Goal: Information Seeking & Learning: Learn about a topic

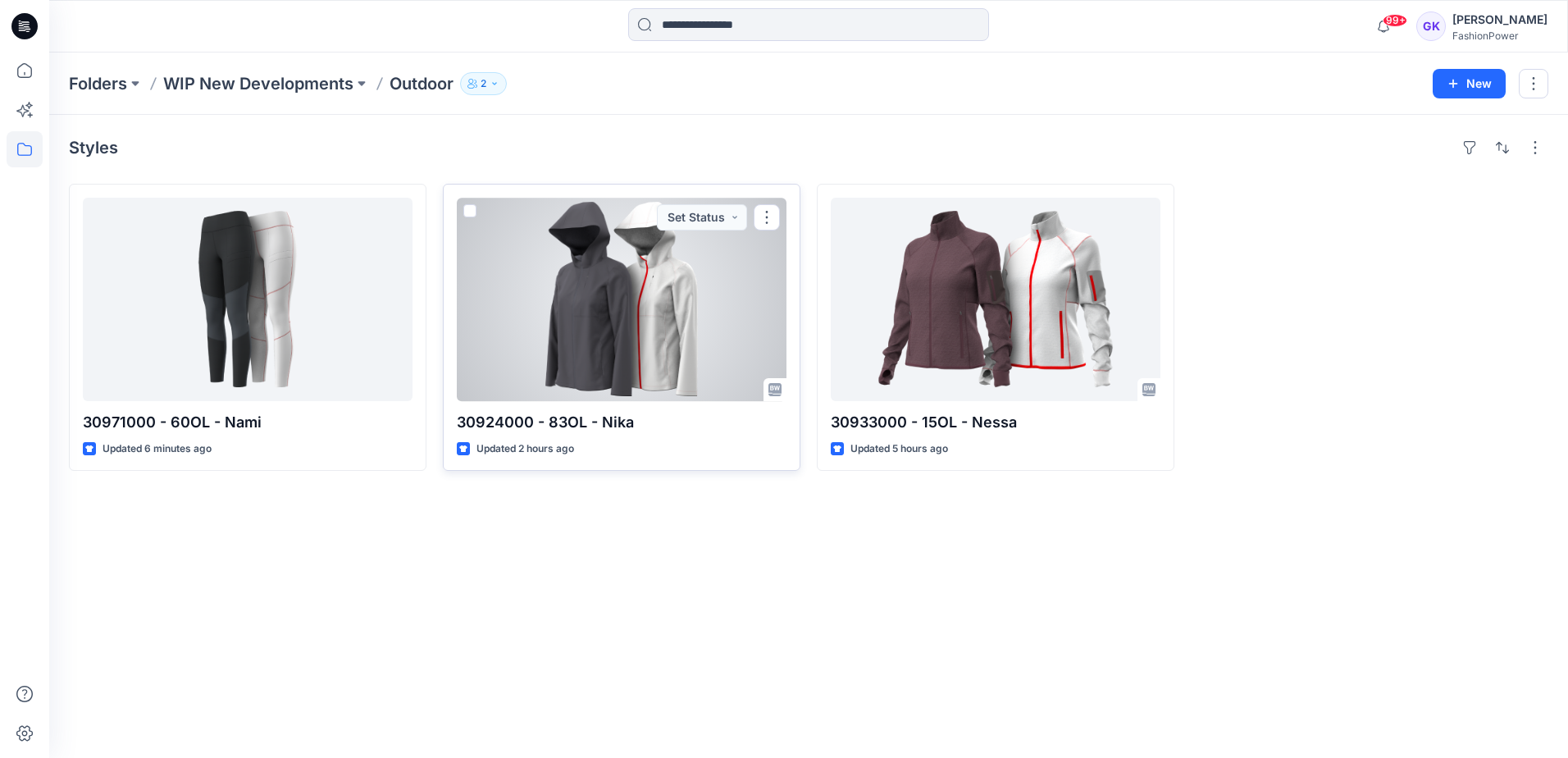
click at [596, 422] on p "30924000 - 83OL - Nika" at bounding box center [622, 423] width 330 height 23
drag, startPoint x: 636, startPoint y: 425, endPoint x: 459, endPoint y: 420, distance: 177.1
click at [459, 420] on p "30924000 - 83OL - Nika" at bounding box center [622, 423] width 330 height 23
copy p "30924000 - 83OL - Nika"
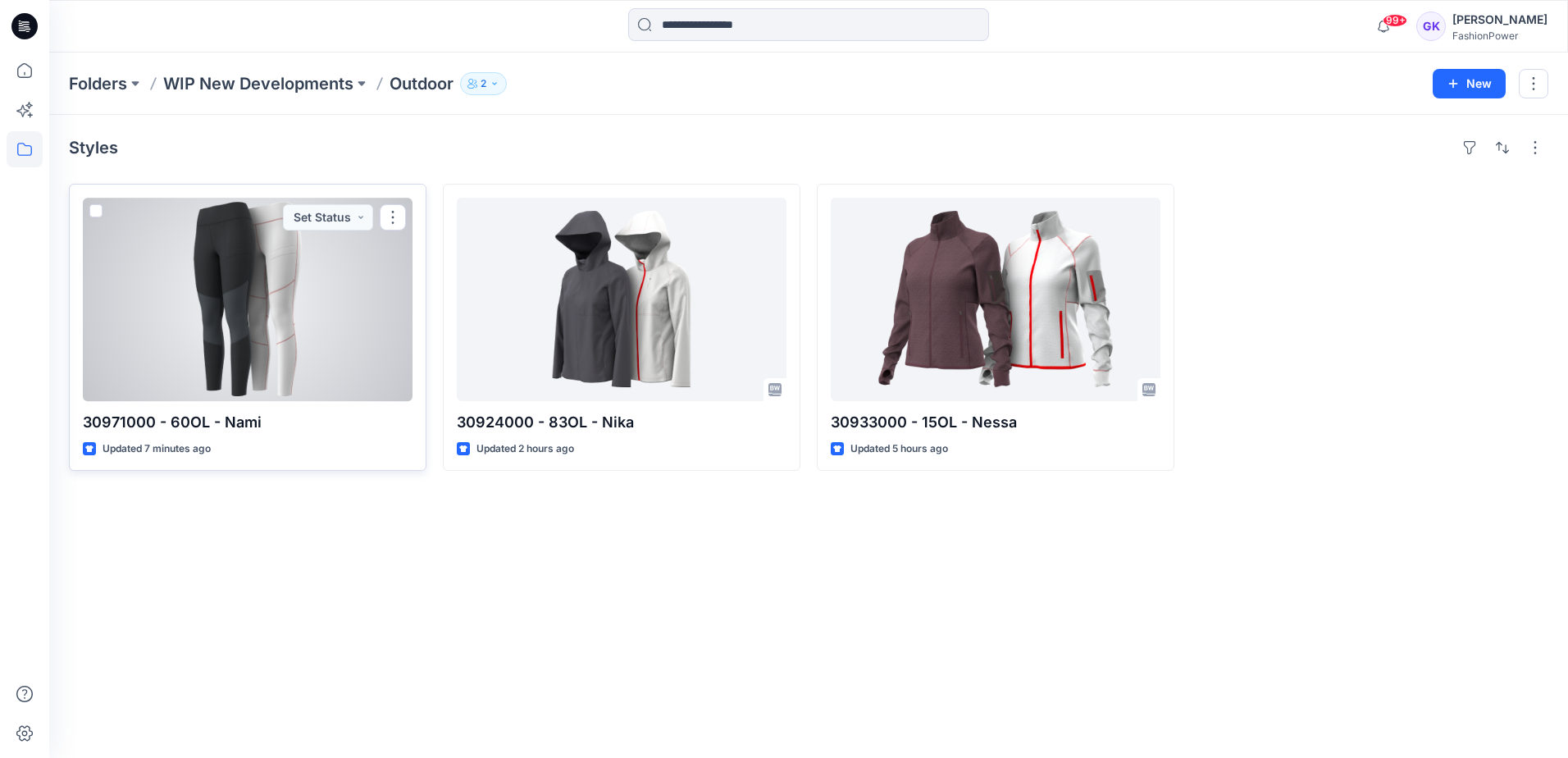
click at [261, 424] on p "30971000 - 60OL - Nami" at bounding box center [247, 423] width 330 height 23
drag, startPoint x: 267, startPoint y: 419, endPoint x: 82, endPoint y: 422, distance: 185.0
click at [82, 422] on div "30971000 - 60OL - Nami Updated 7 minutes ago Set Status" at bounding box center [248, 327] width 358 height 287
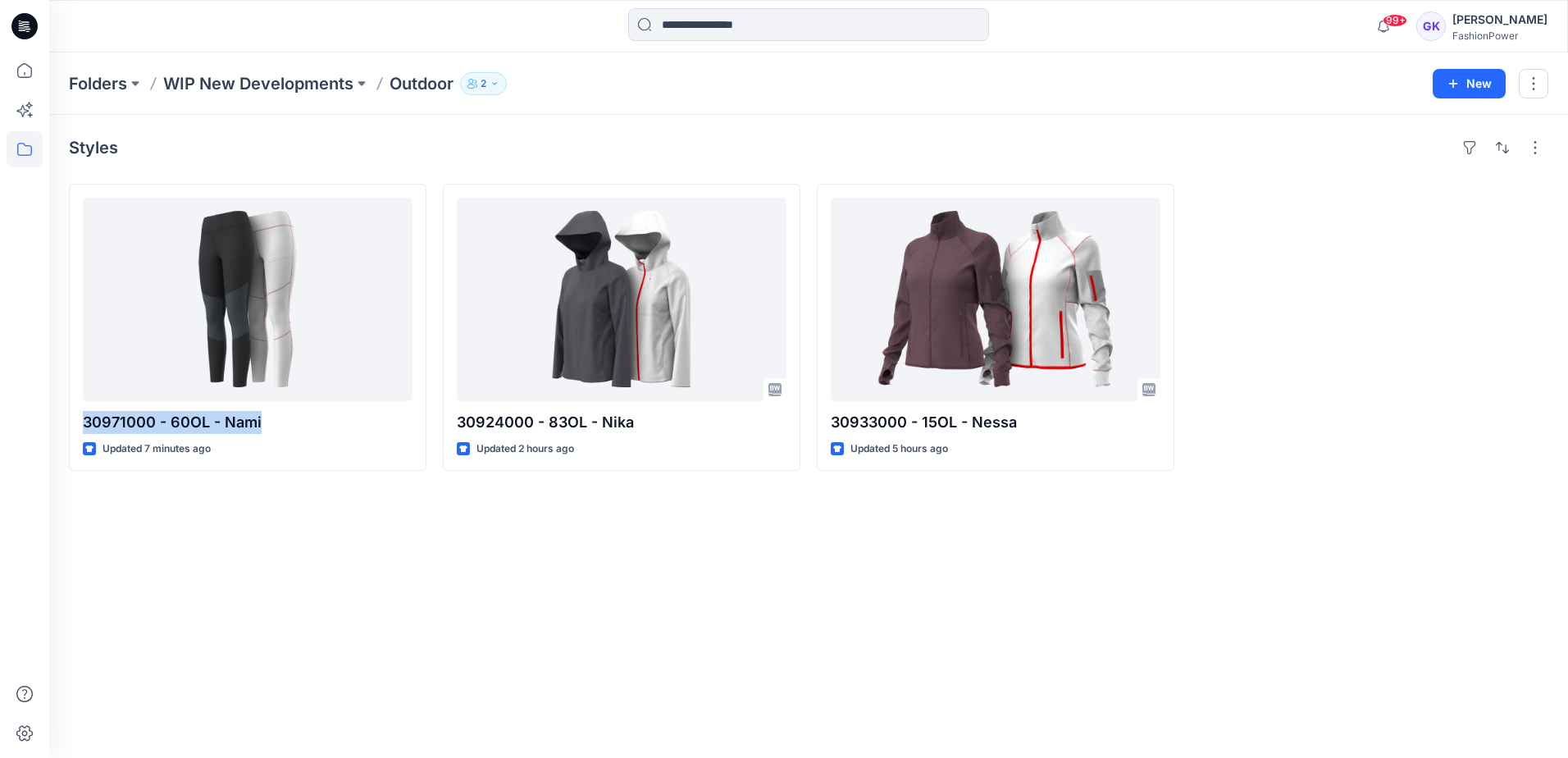
copy p "30971000 - 60OL - Nami"
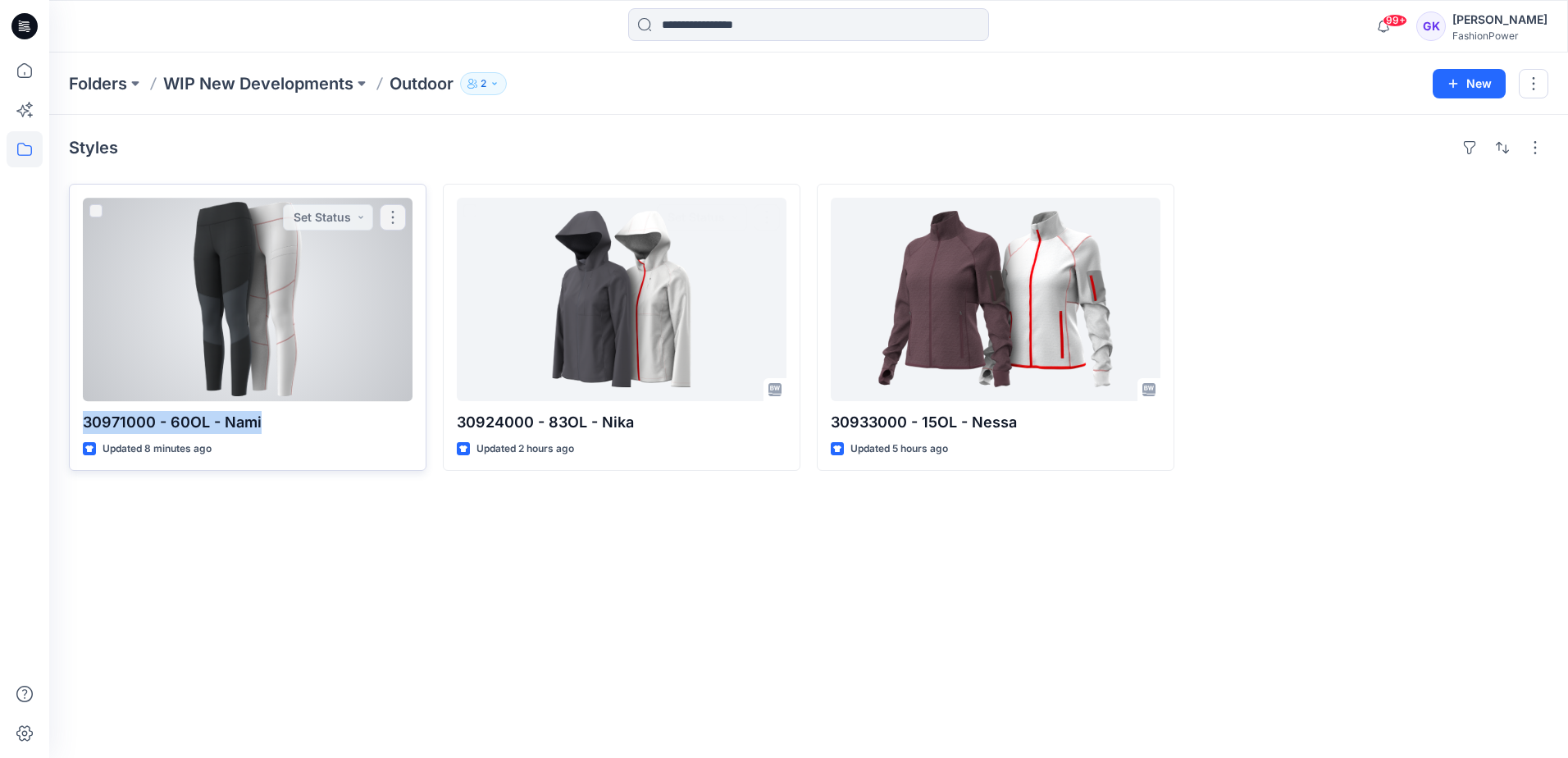
click at [349, 327] on div at bounding box center [247, 299] width 330 height 203
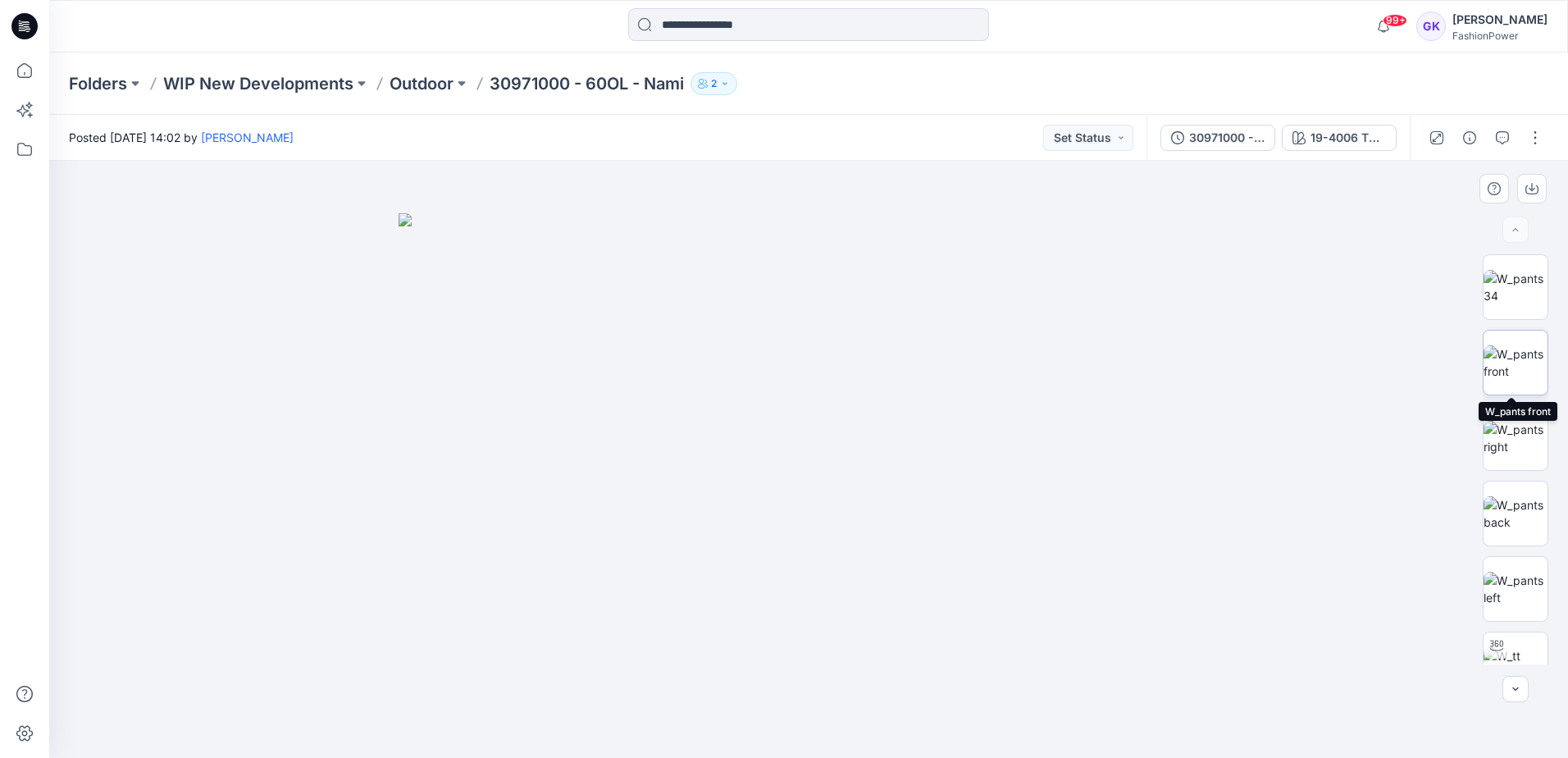
click at [1501, 348] on img at bounding box center [1516, 362] width 64 height 34
click at [1541, 192] on button "button" at bounding box center [1532, 189] width 29 height 29
click at [1526, 519] on img at bounding box center [1516, 513] width 64 height 34
click at [1537, 186] on icon "button" at bounding box center [1532, 190] width 13 height 9
click at [1527, 597] on img at bounding box center [1516, 589] width 64 height 34
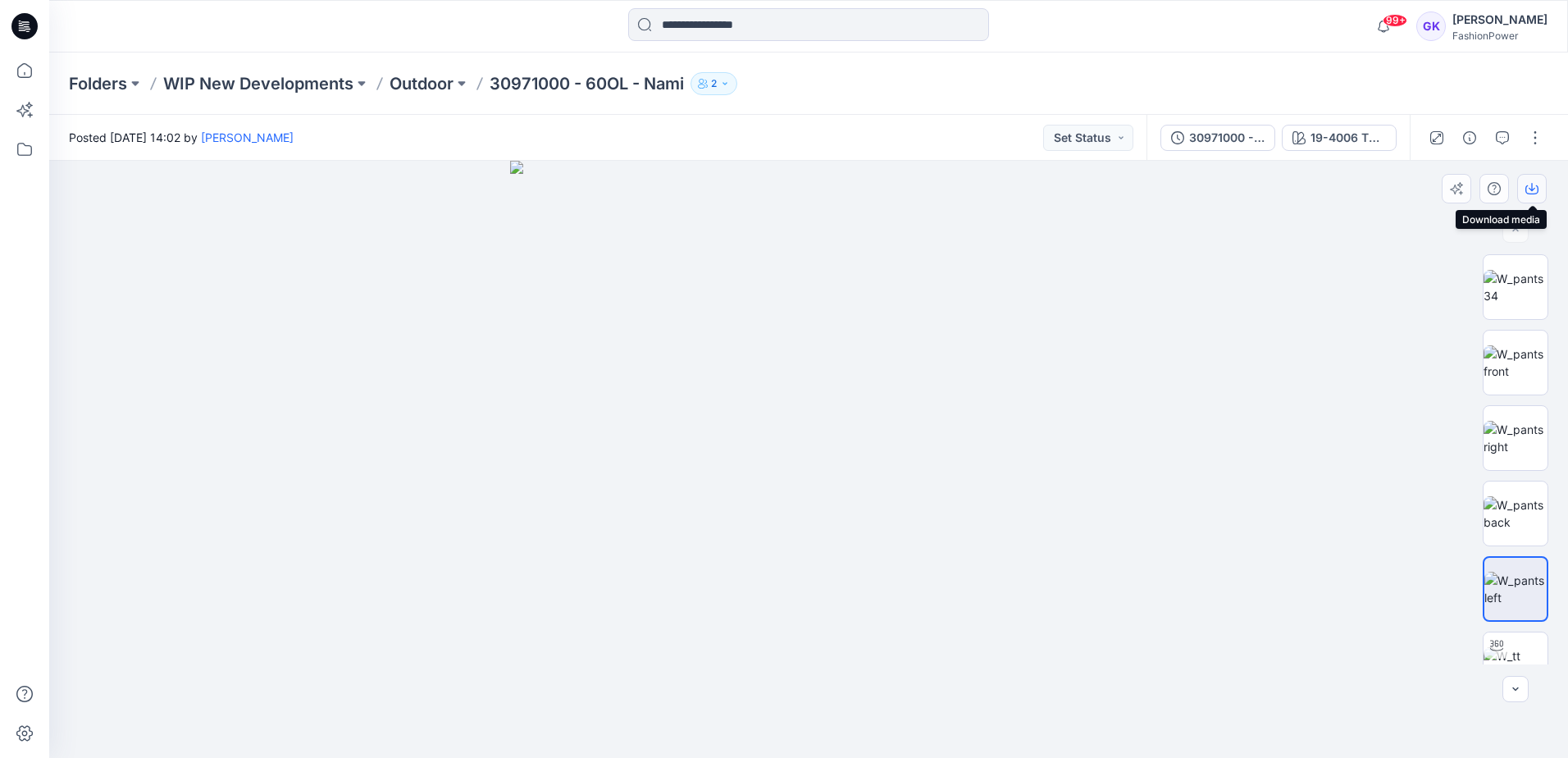
click at [1538, 193] on icon "button" at bounding box center [1532, 190] width 13 height 9
click at [1054, 213] on img at bounding box center [809, 459] width 597 height 597
click at [1334, 139] on div "19-4006 TPG Caviar" at bounding box center [1349, 137] width 76 height 18
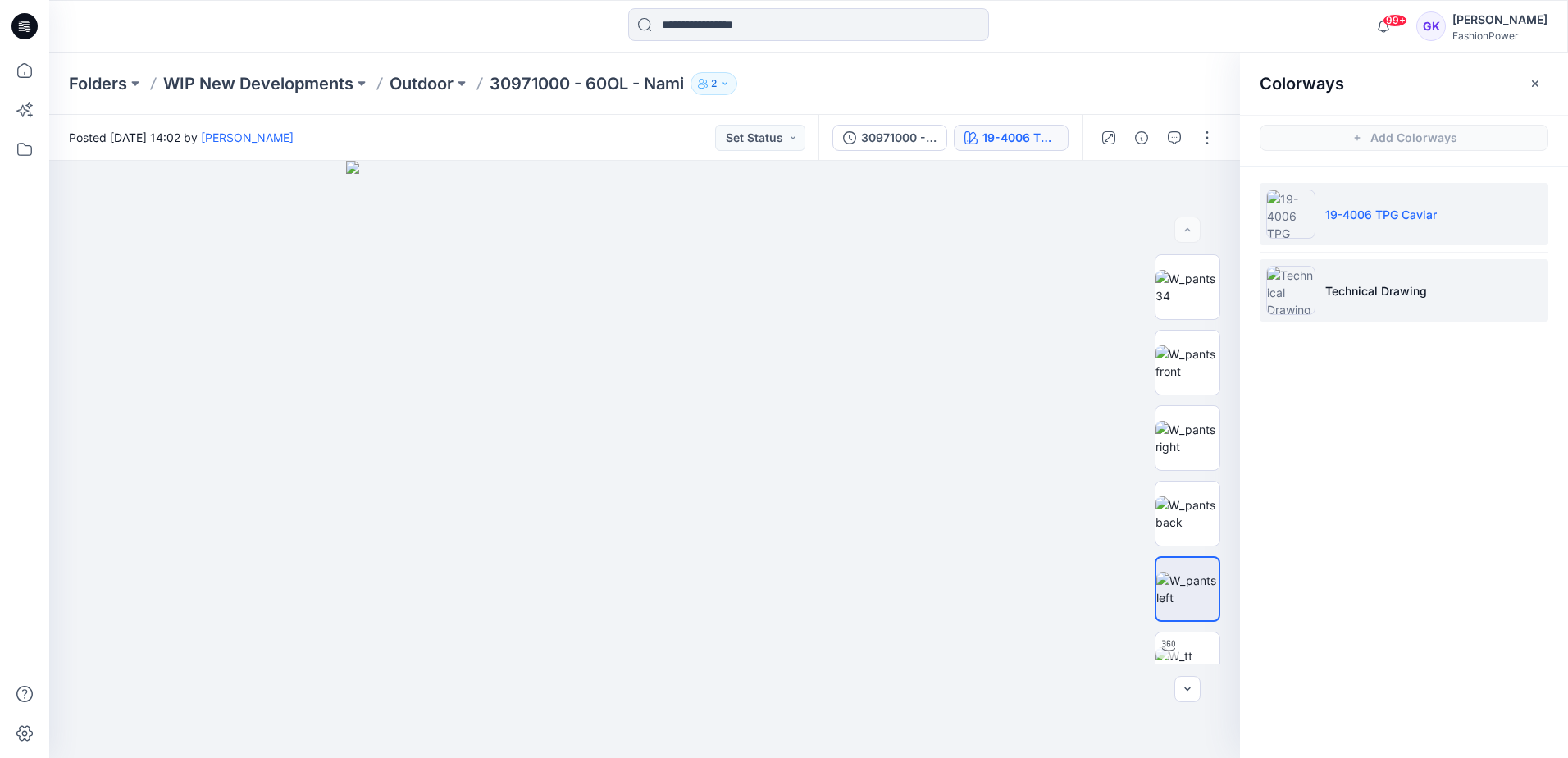
click at [1396, 271] on li "Technical Drawing" at bounding box center [1404, 290] width 289 height 62
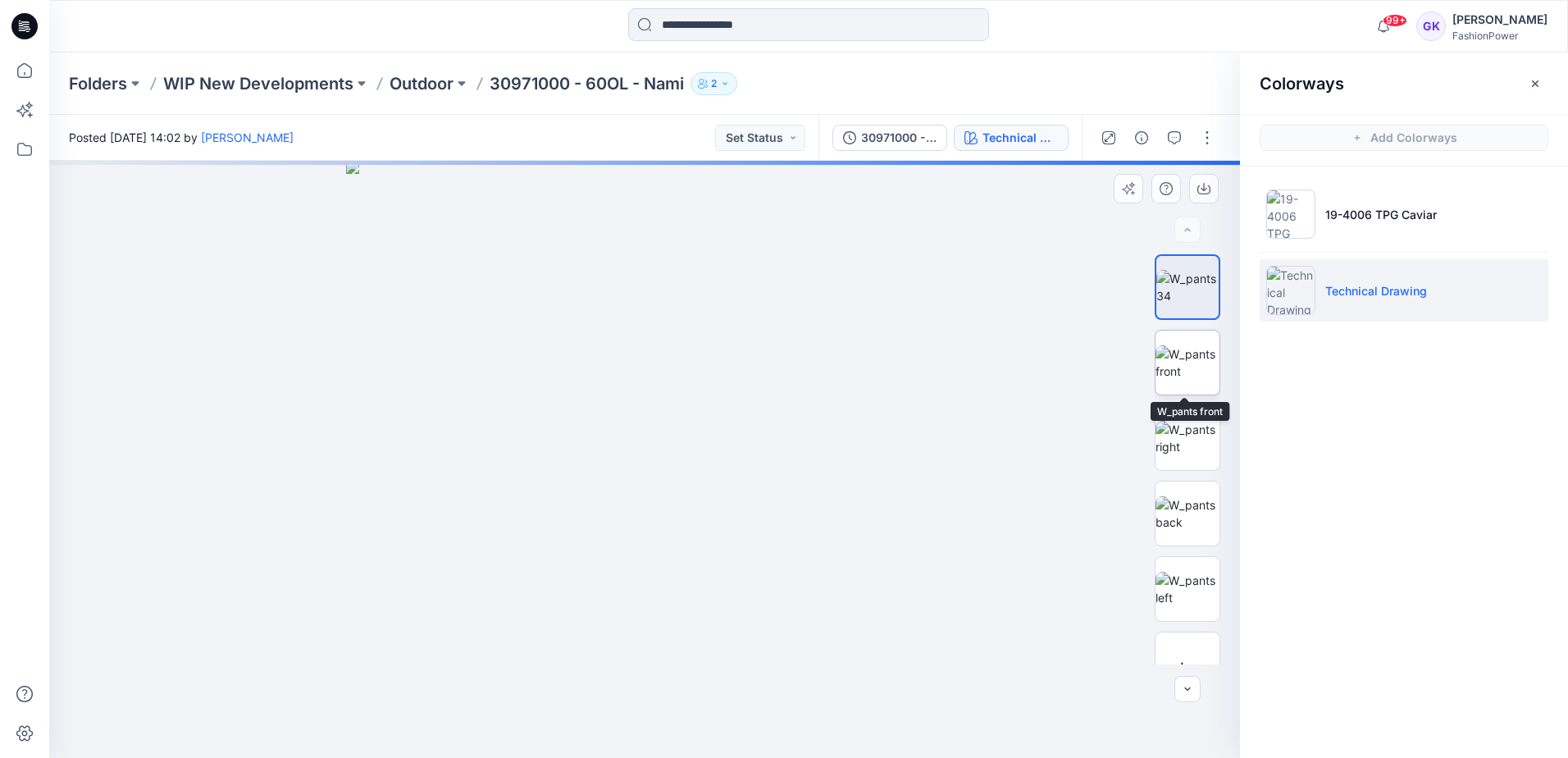
click at [1184, 367] on img at bounding box center [1188, 362] width 64 height 34
click at [1207, 195] on icon "button" at bounding box center [1203, 188] width 13 height 13
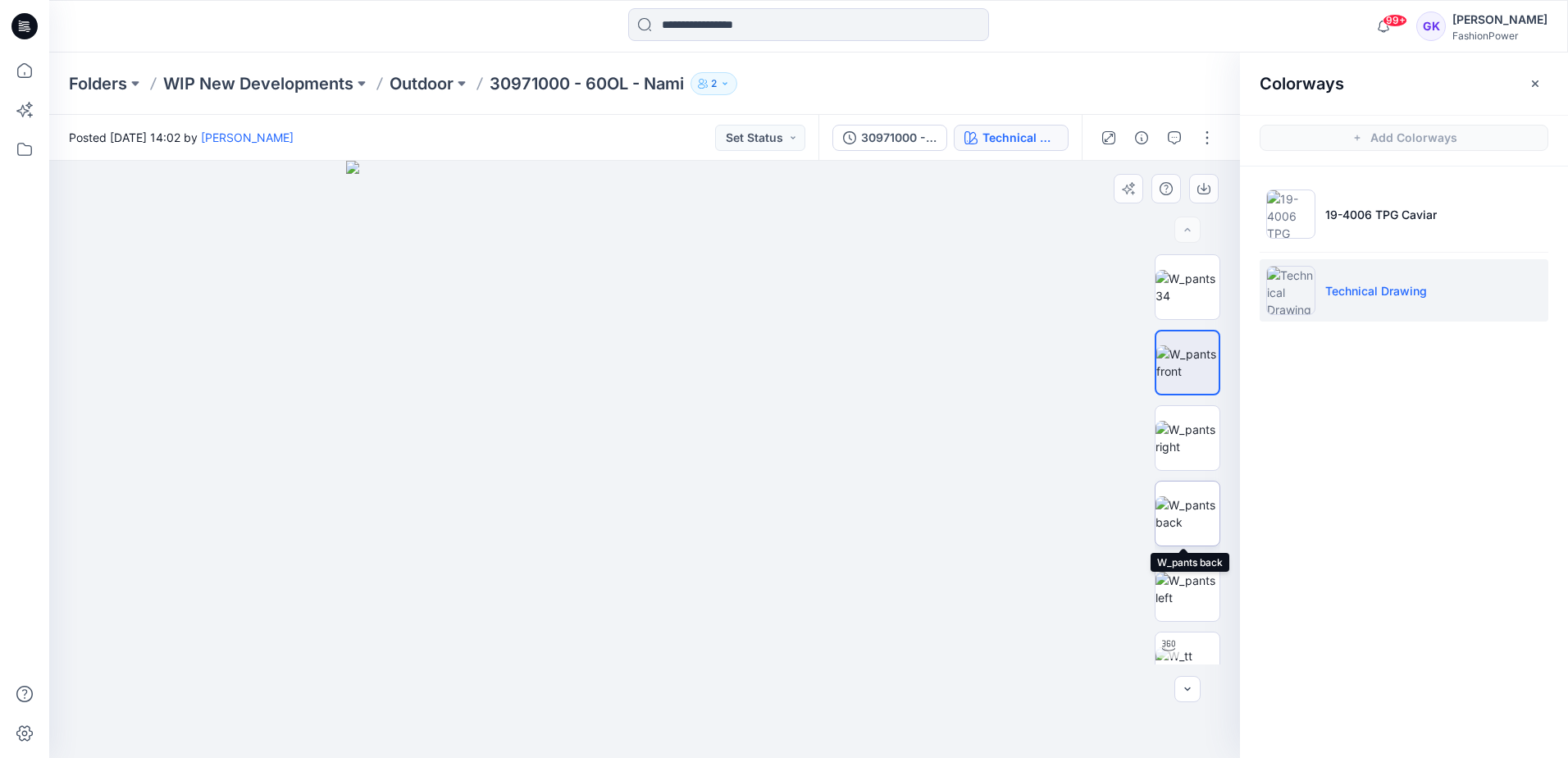
click at [1194, 498] on img at bounding box center [1188, 513] width 64 height 34
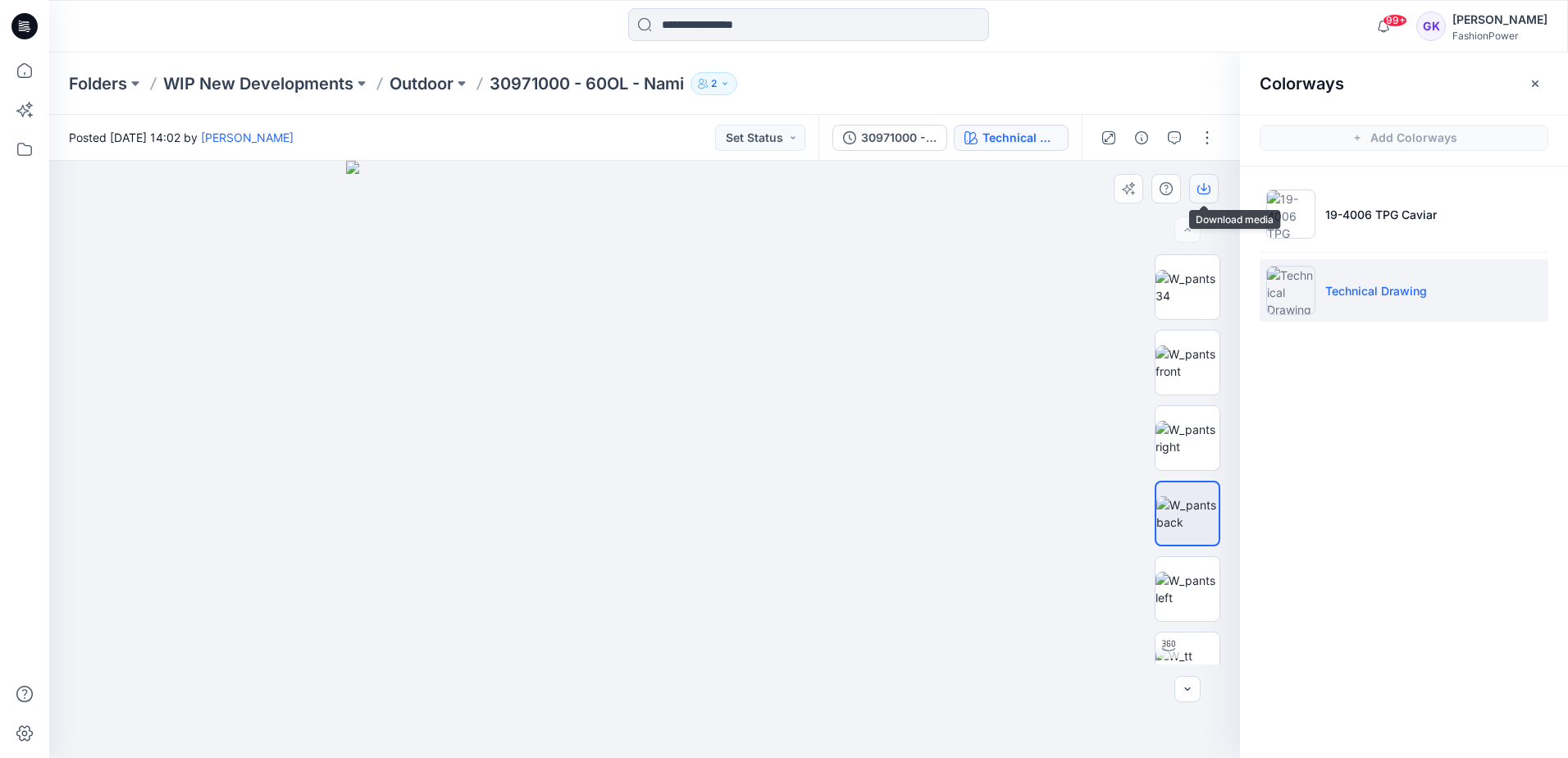
click at [1206, 186] on icon "button" at bounding box center [1203, 188] width 13 height 13
drag, startPoint x: 1189, startPoint y: 586, endPoint x: 1190, endPoint y: 574, distance: 12.0
click at [1189, 586] on img at bounding box center [1188, 589] width 64 height 34
click at [1206, 188] on icon "button" at bounding box center [1203, 188] width 13 height 13
click at [427, 89] on p "Outdoor" at bounding box center [422, 84] width 64 height 23
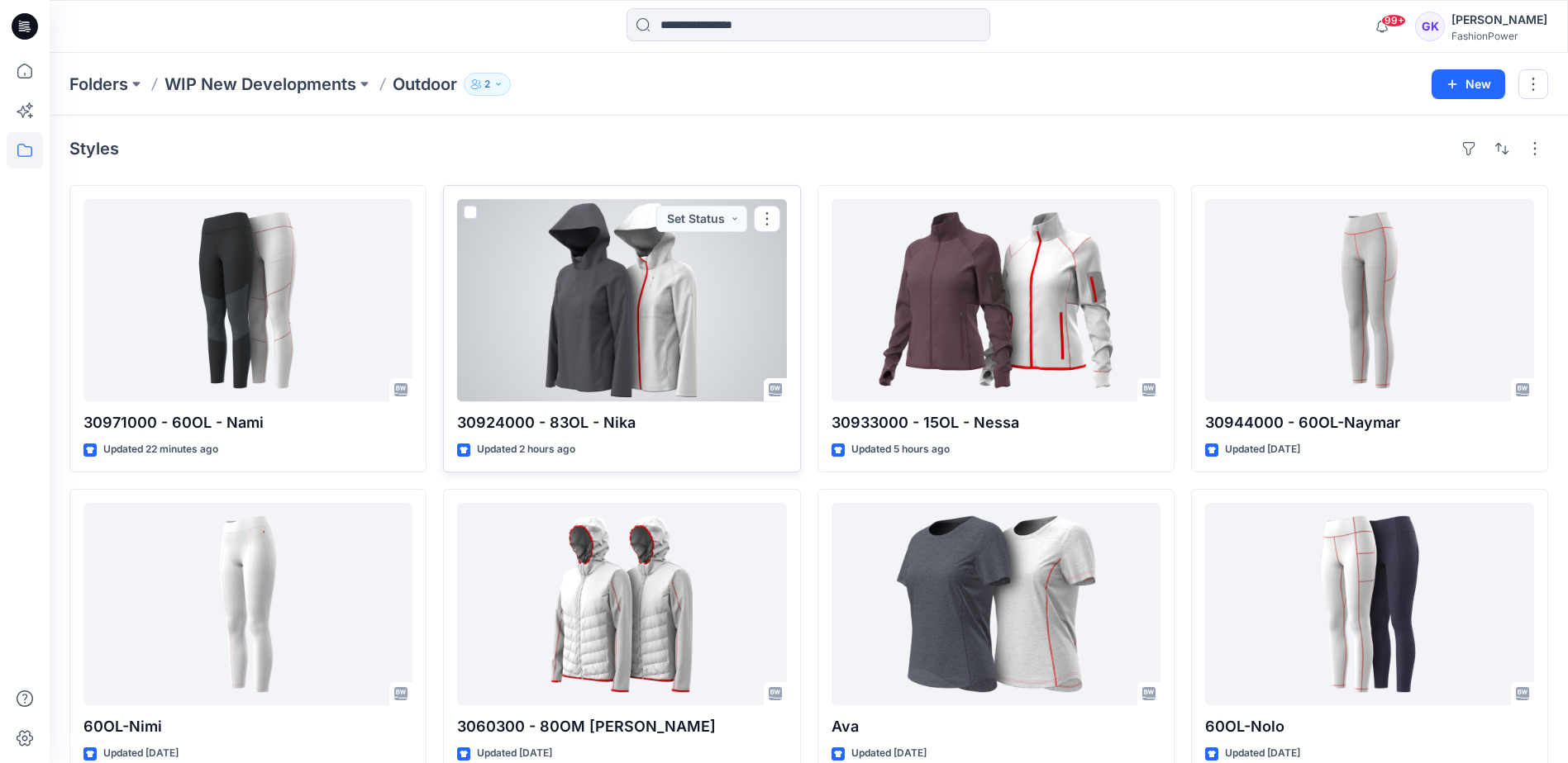
click at [612, 321] on div at bounding box center [621, 300] width 329 height 203
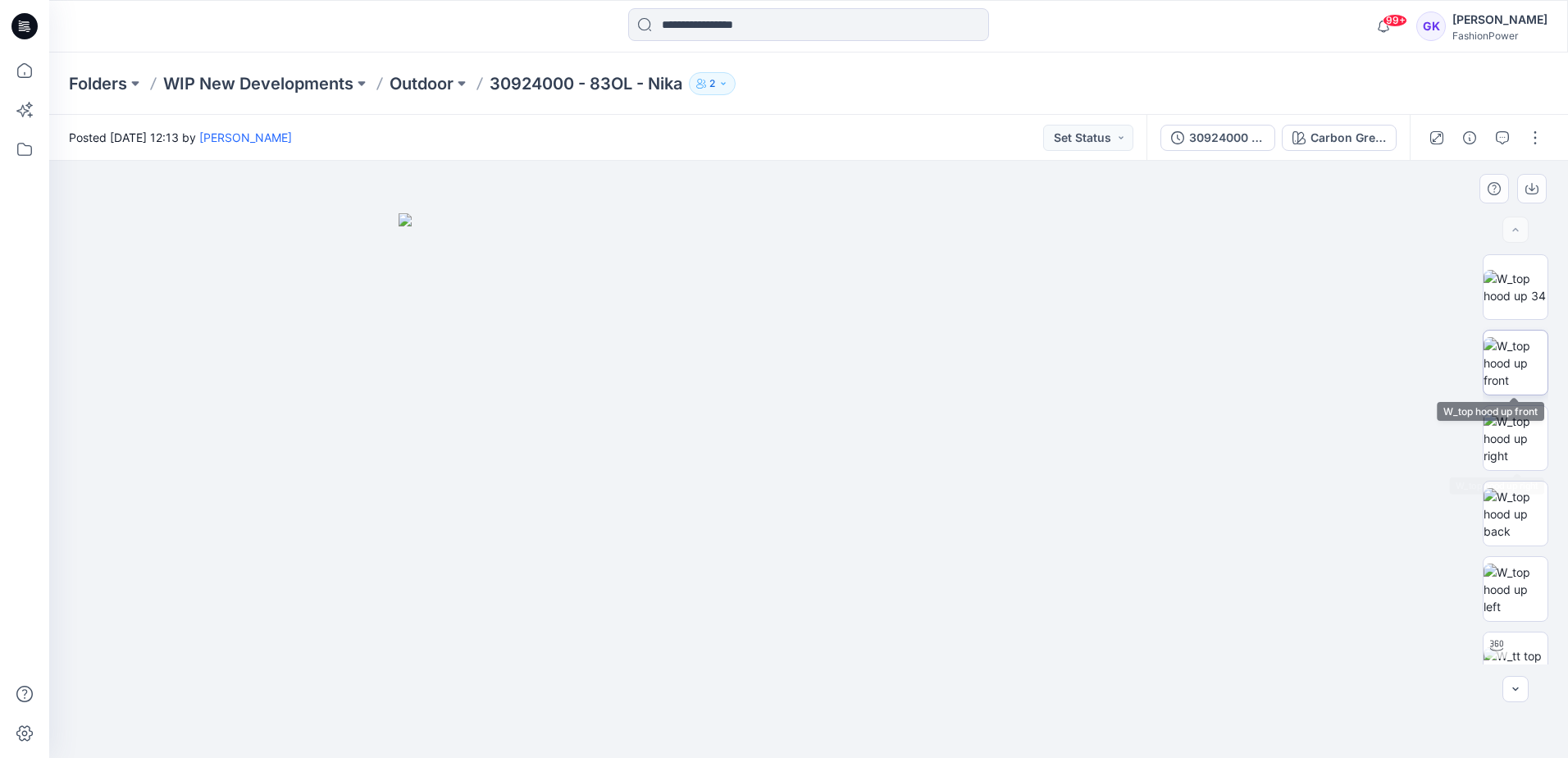
click at [1528, 364] on img at bounding box center [1516, 363] width 64 height 52
click at [1536, 196] on button "button" at bounding box center [1532, 189] width 29 height 29
drag, startPoint x: 1512, startPoint y: 515, endPoint x: 1513, endPoint y: 505, distance: 10.0
click at [1512, 515] on img at bounding box center [1516, 514] width 64 height 52
click at [1529, 189] on icon "button" at bounding box center [1532, 188] width 13 height 13
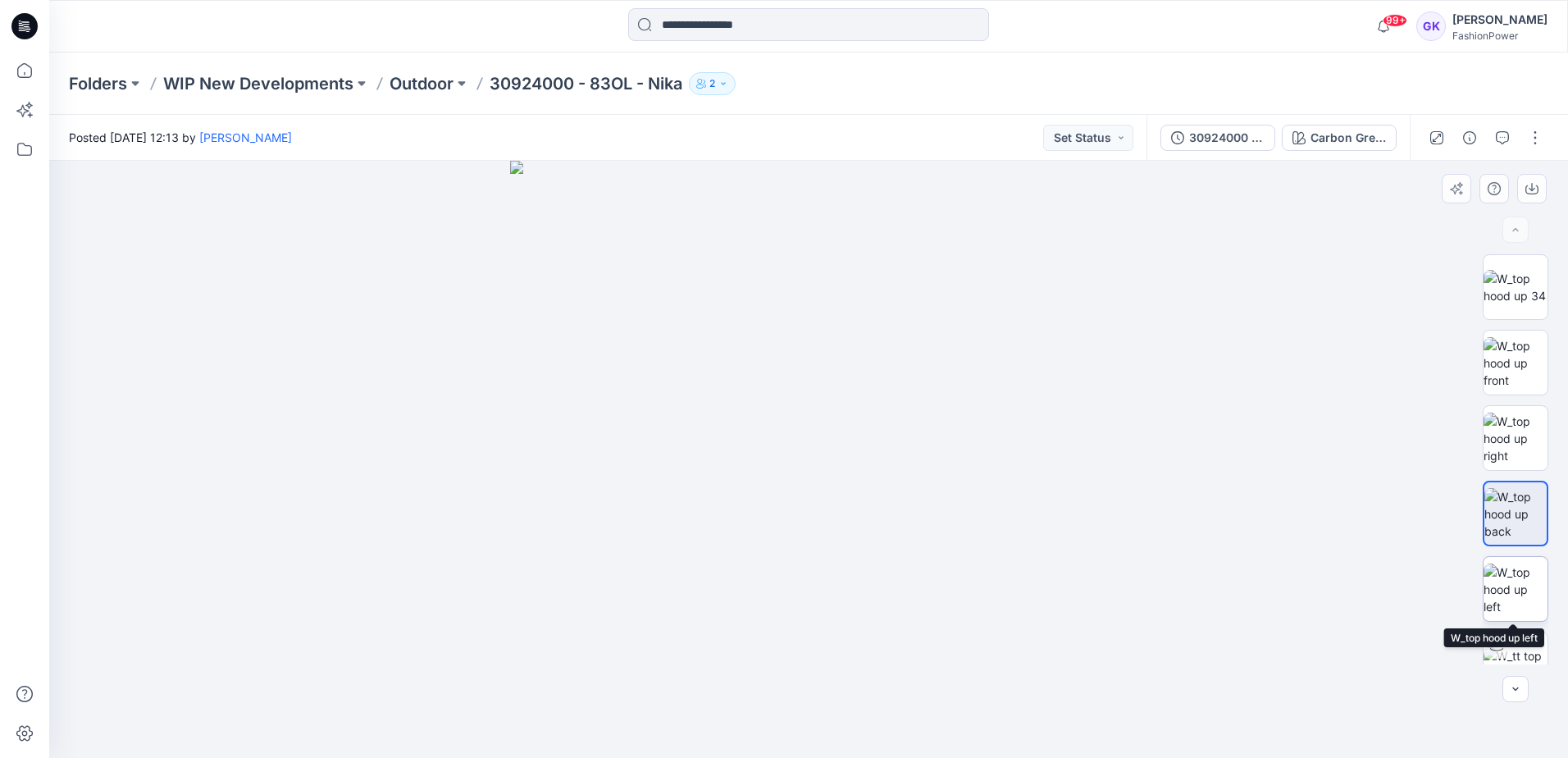
click at [1525, 597] on img at bounding box center [1516, 589] width 64 height 52
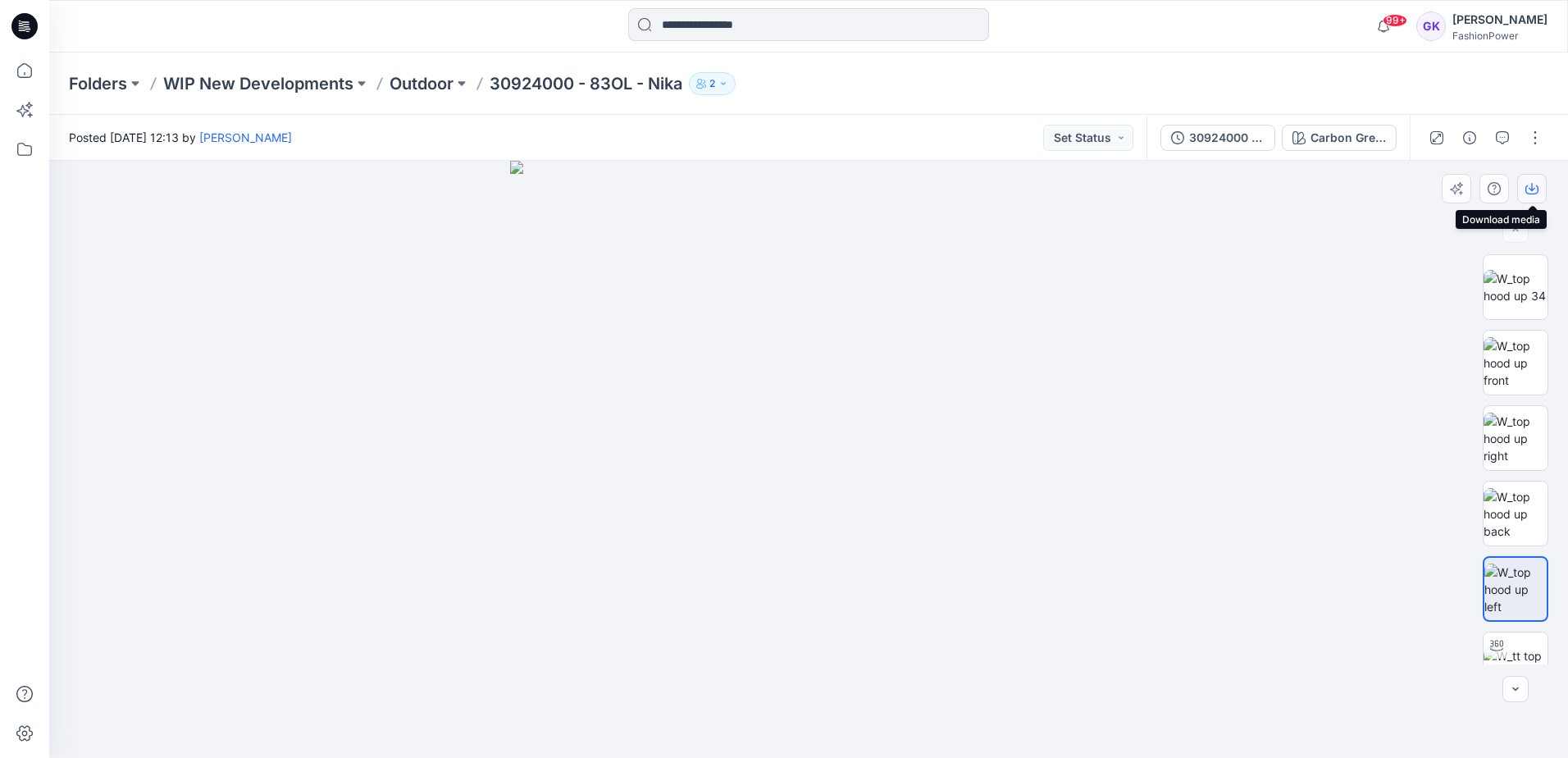
click at [1526, 193] on icon "button" at bounding box center [1532, 188] width 13 height 13
click at [1084, 298] on img at bounding box center [809, 459] width 597 height 597
click at [1384, 128] on div "Carbon Grey (as swatch)" at bounding box center [1349, 137] width 76 height 18
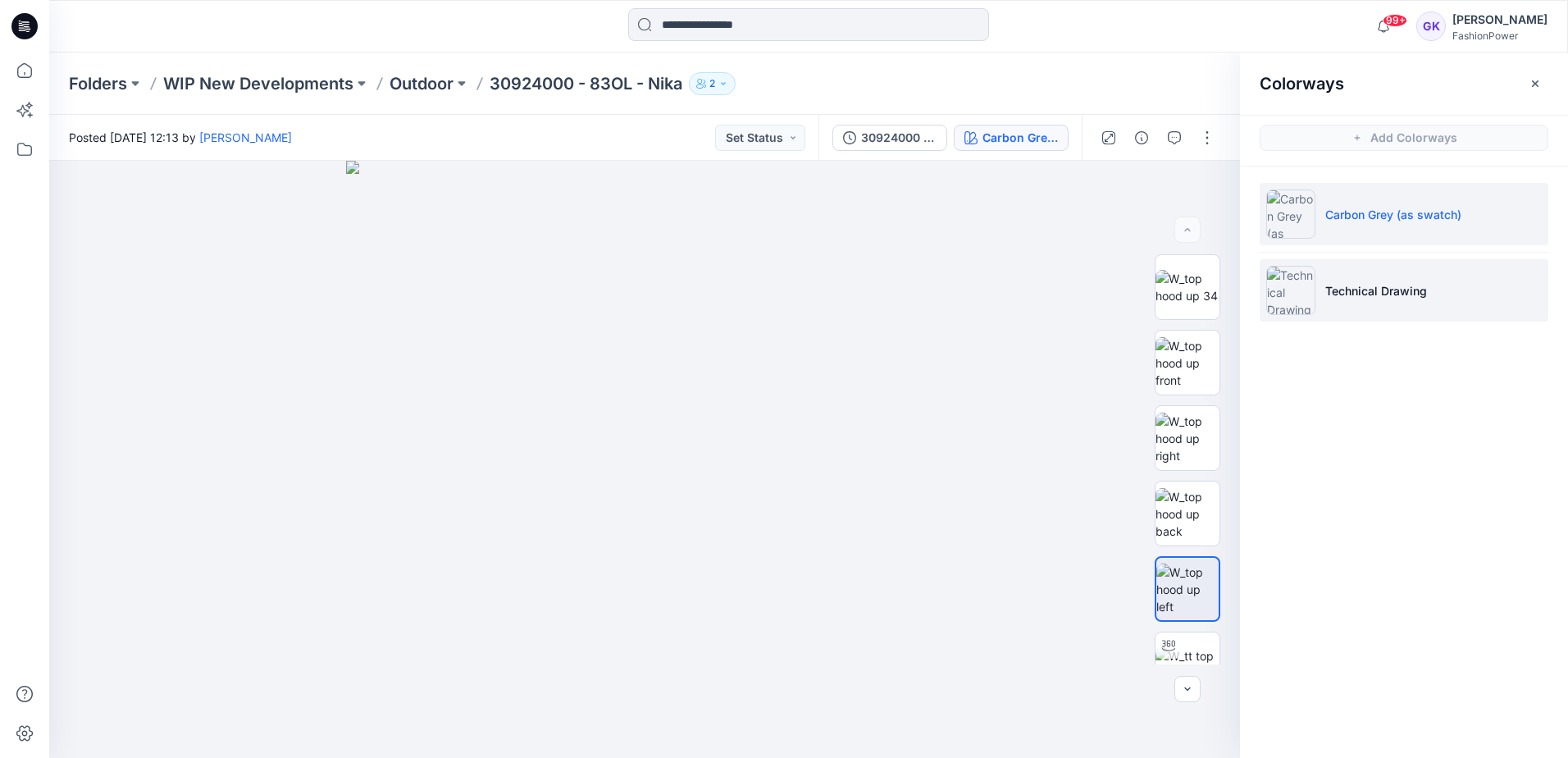
click at [1370, 277] on li "Technical Drawing" at bounding box center [1404, 290] width 289 height 62
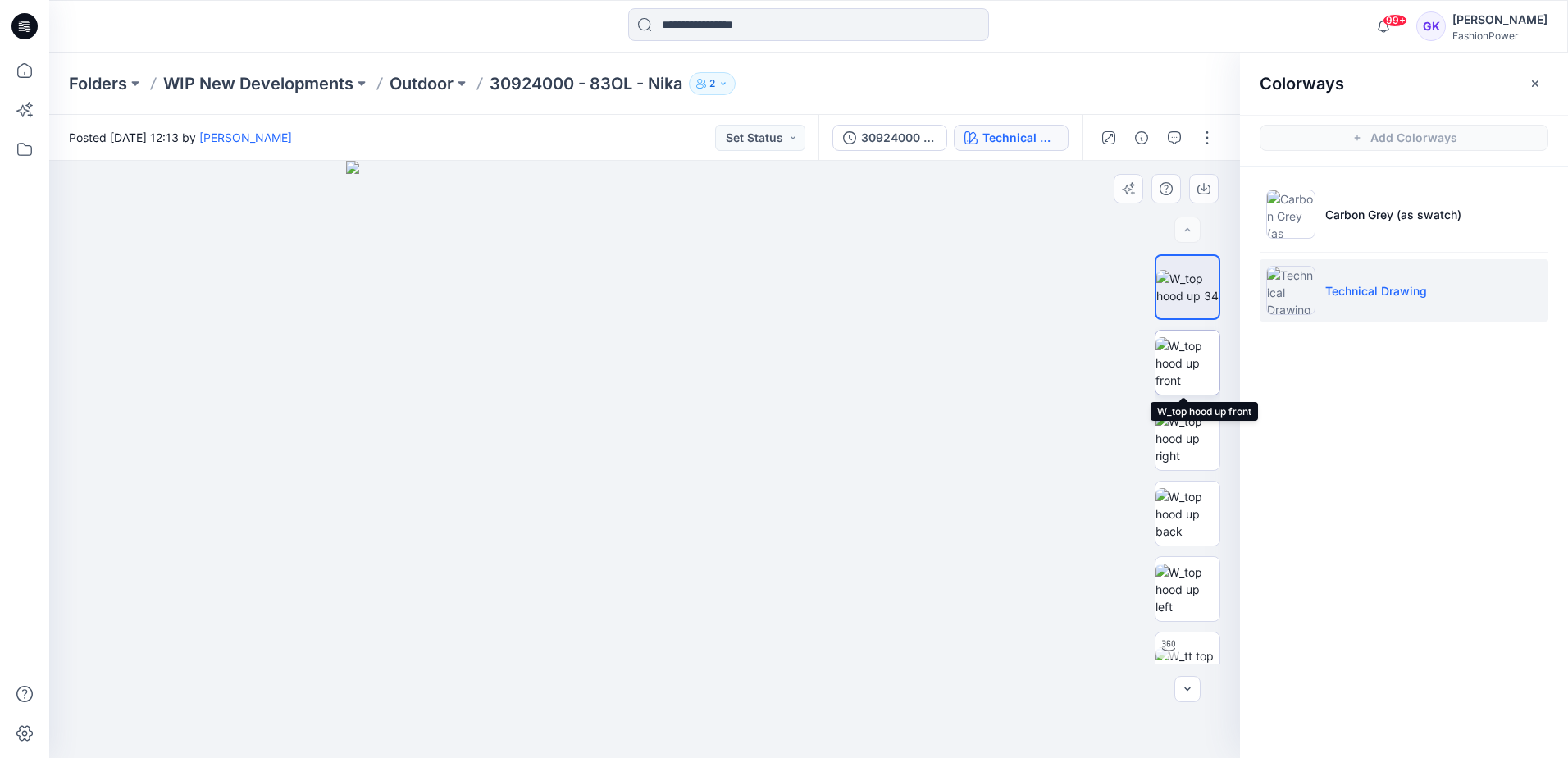
click at [1187, 373] on img at bounding box center [1188, 363] width 64 height 52
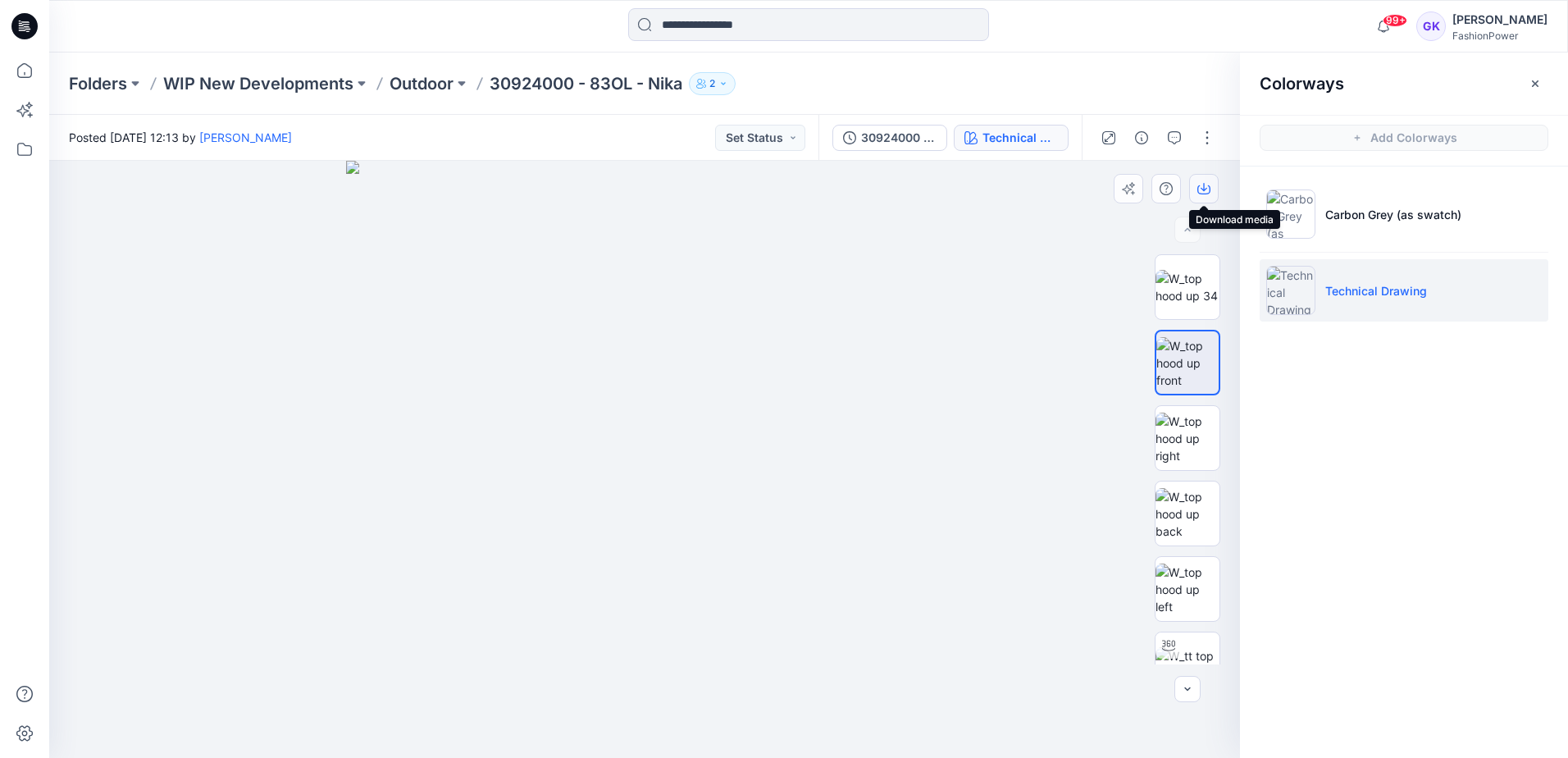
click at [1199, 187] on icon "button" at bounding box center [1203, 188] width 13 height 13
click at [1192, 519] on img at bounding box center [1188, 514] width 64 height 52
click at [1209, 188] on icon "button" at bounding box center [1203, 188] width 13 height 13
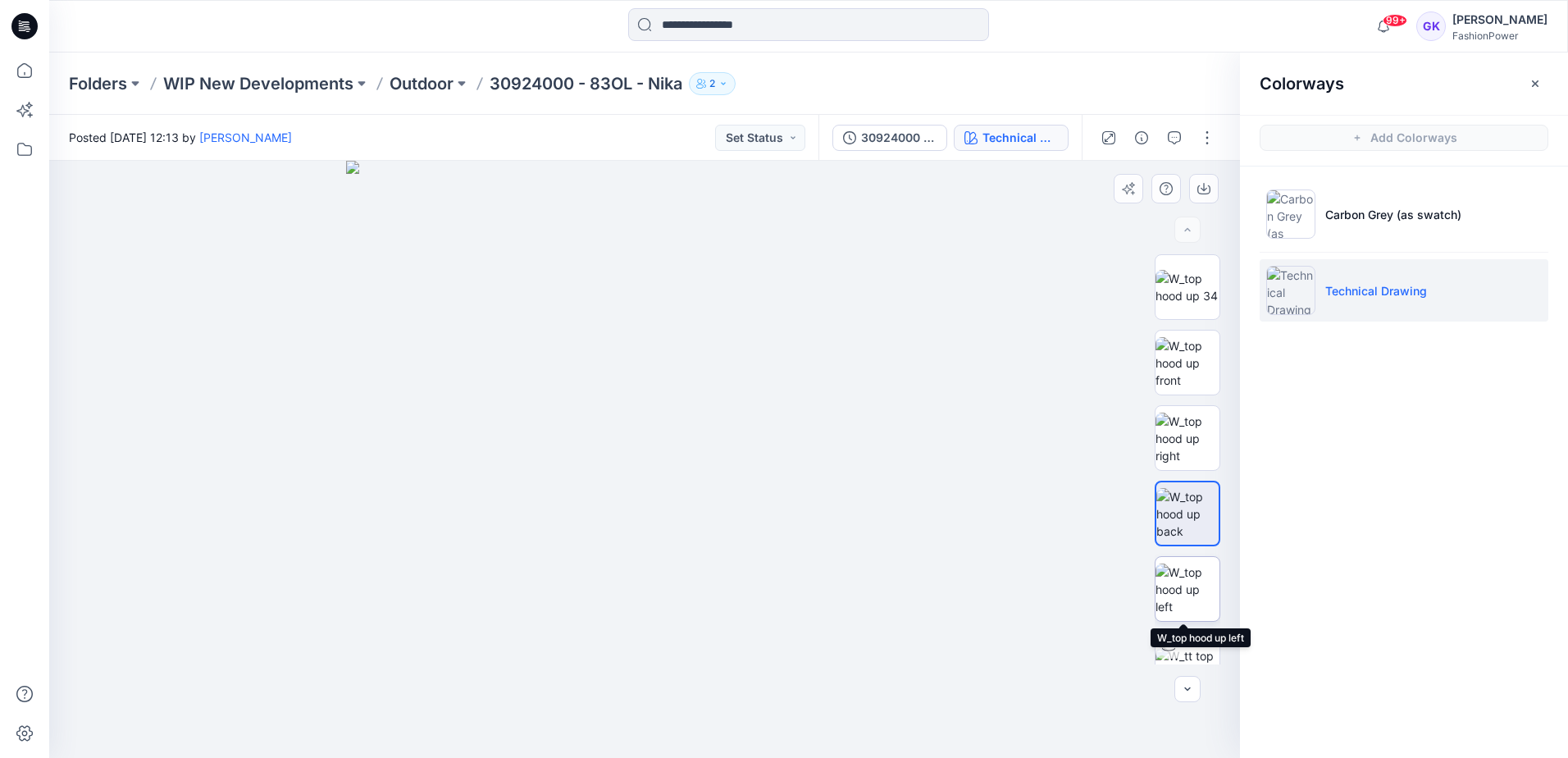
click at [1178, 577] on img at bounding box center [1188, 589] width 64 height 52
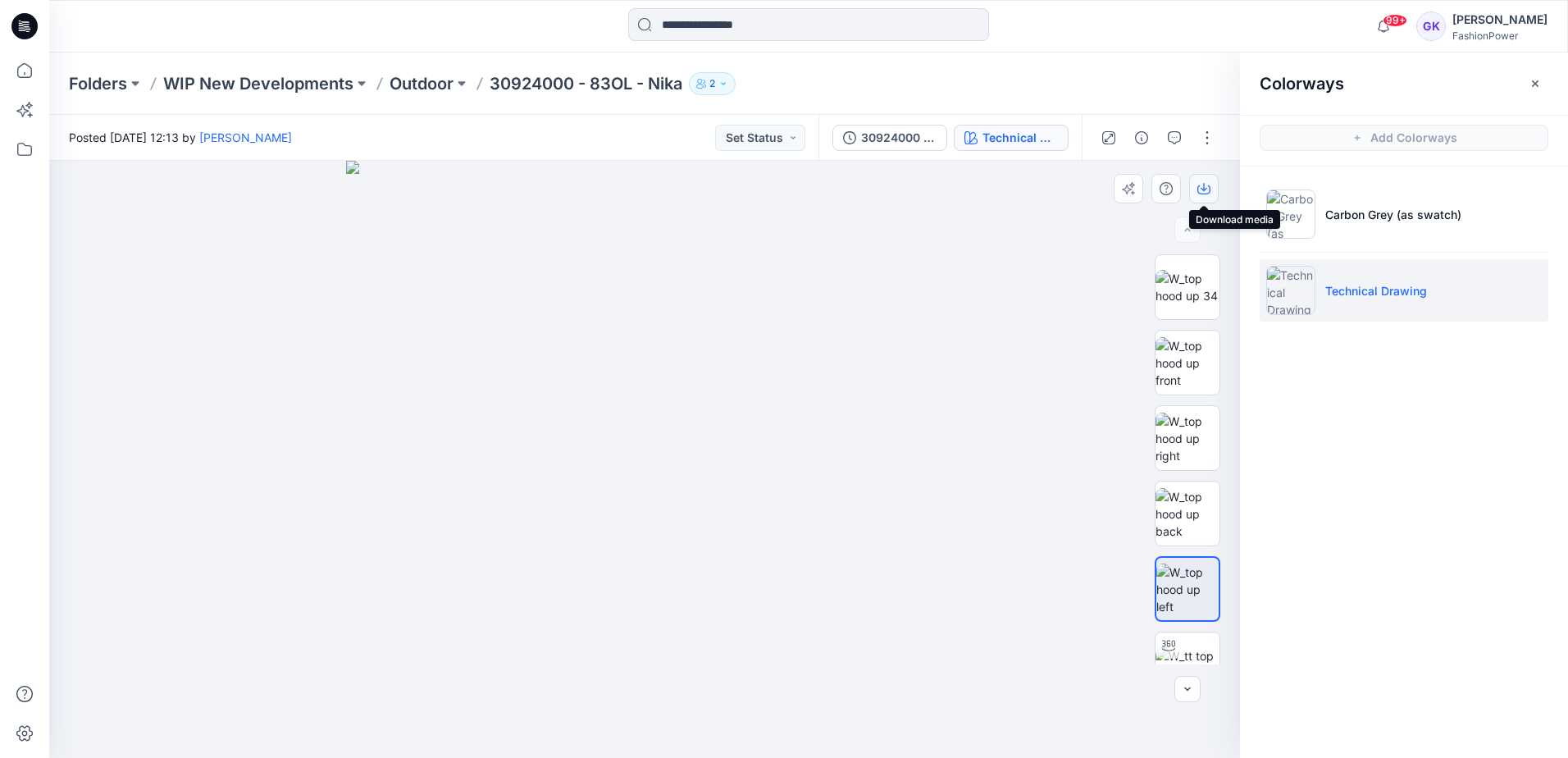
click at [1205, 186] on icon "button" at bounding box center [1203, 188] width 13 height 13
click at [419, 83] on p "Outdoor" at bounding box center [422, 84] width 64 height 23
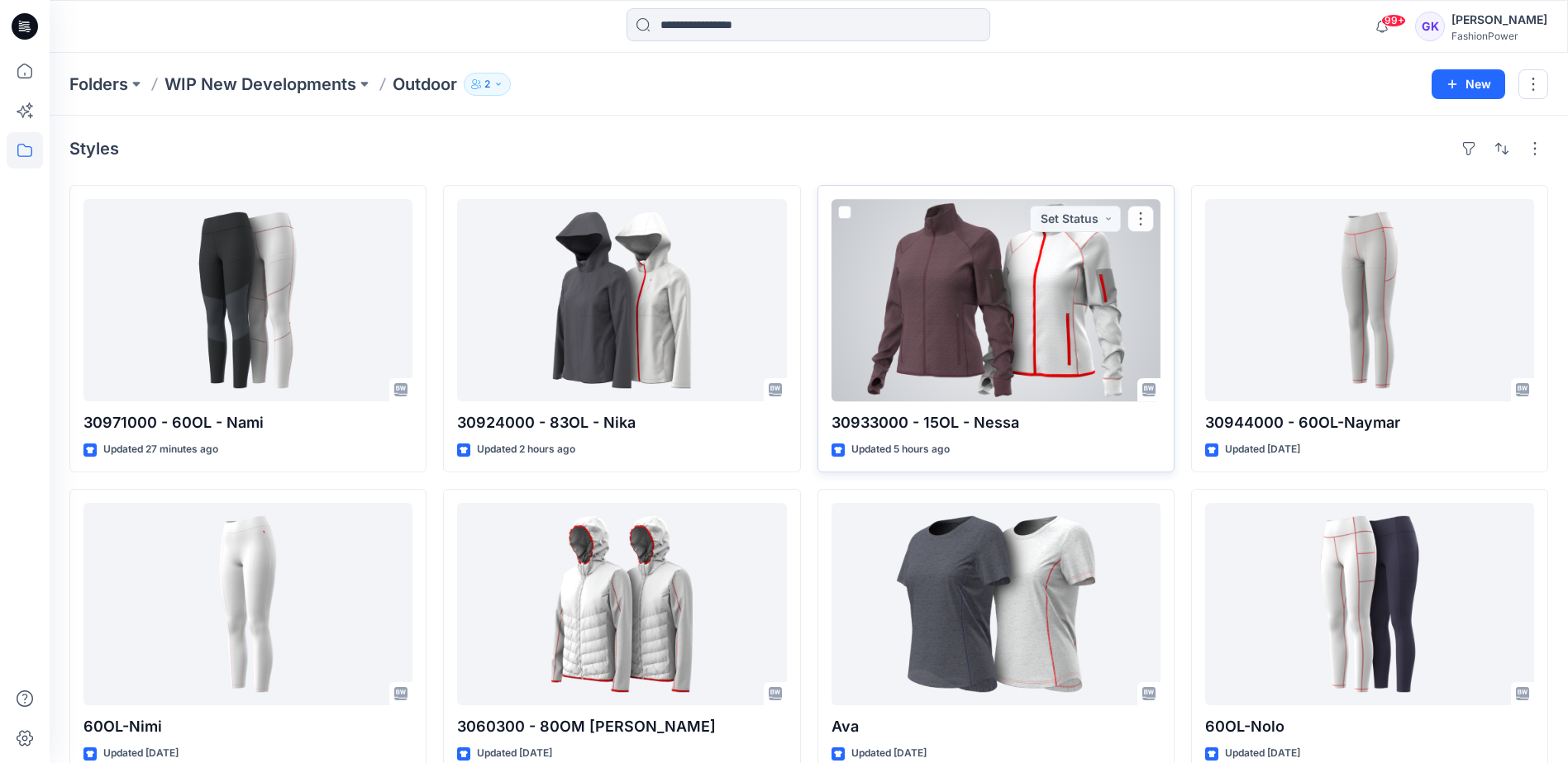
click at [952, 268] on div at bounding box center [996, 300] width 329 height 203
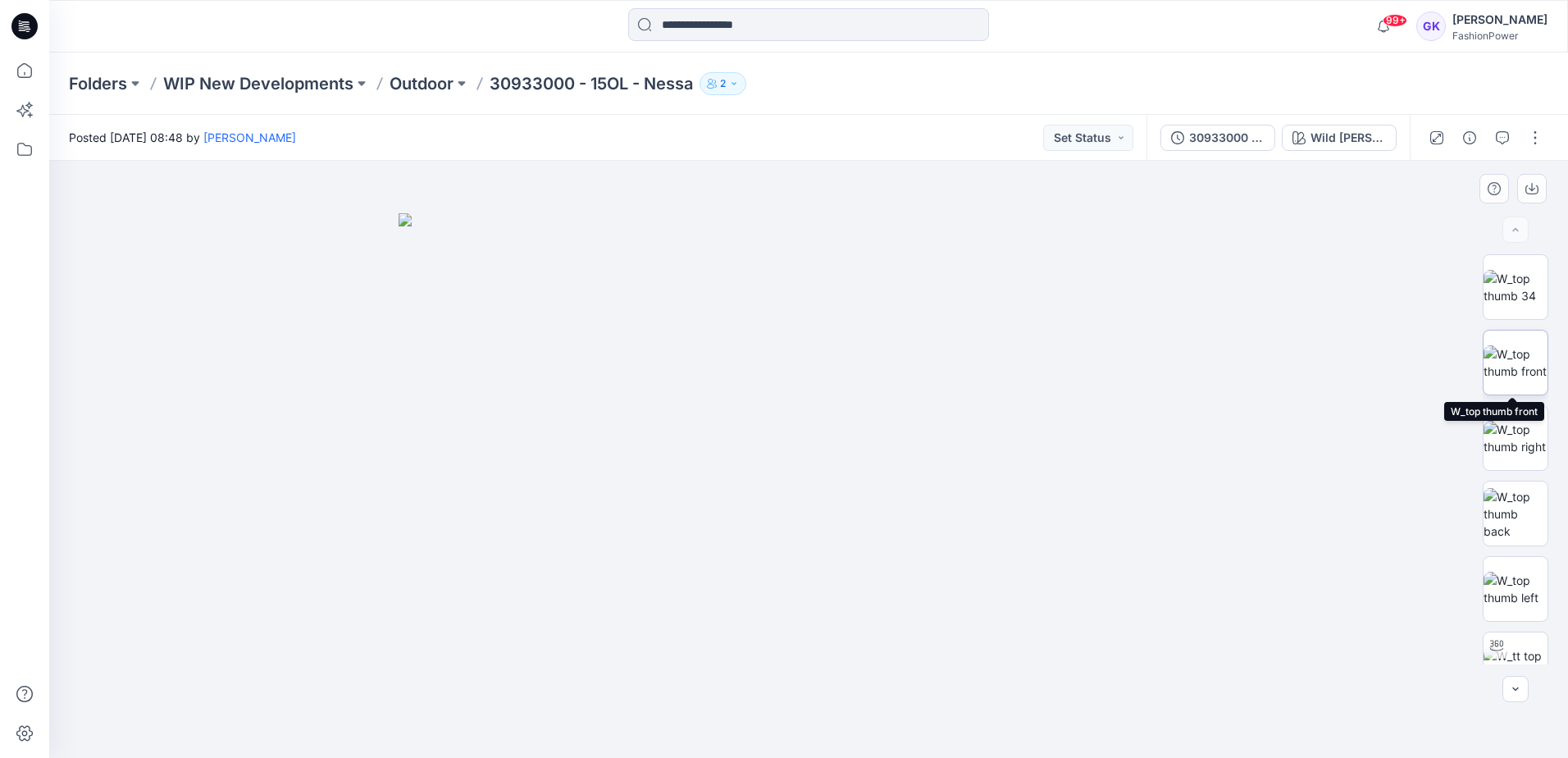
click at [1512, 370] on img at bounding box center [1516, 362] width 64 height 34
click at [1537, 188] on icon "button" at bounding box center [1532, 188] width 13 height 13
click at [1511, 521] on img at bounding box center [1516, 514] width 64 height 52
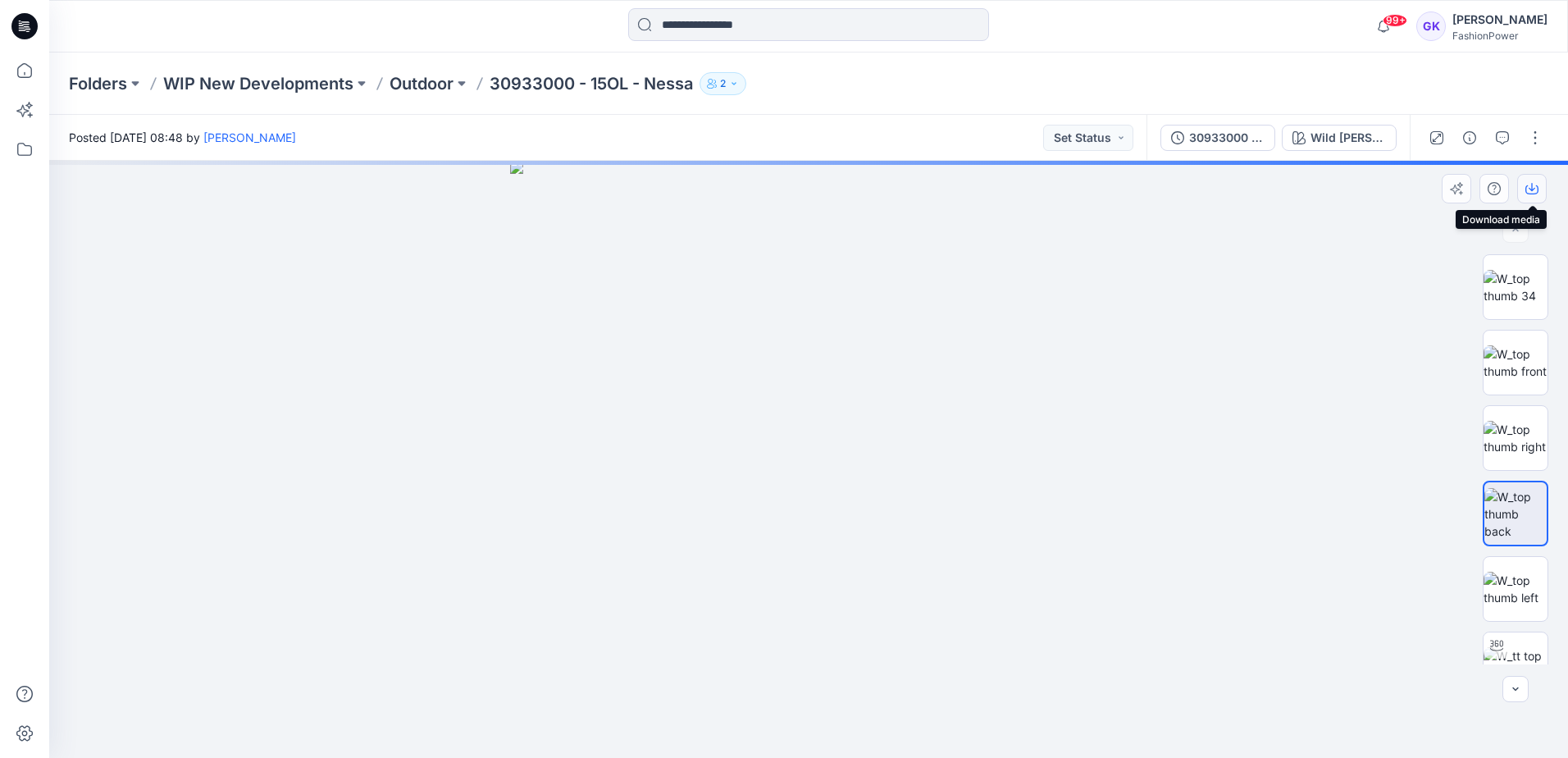
click at [1537, 185] on icon "button" at bounding box center [1532, 188] width 13 height 13
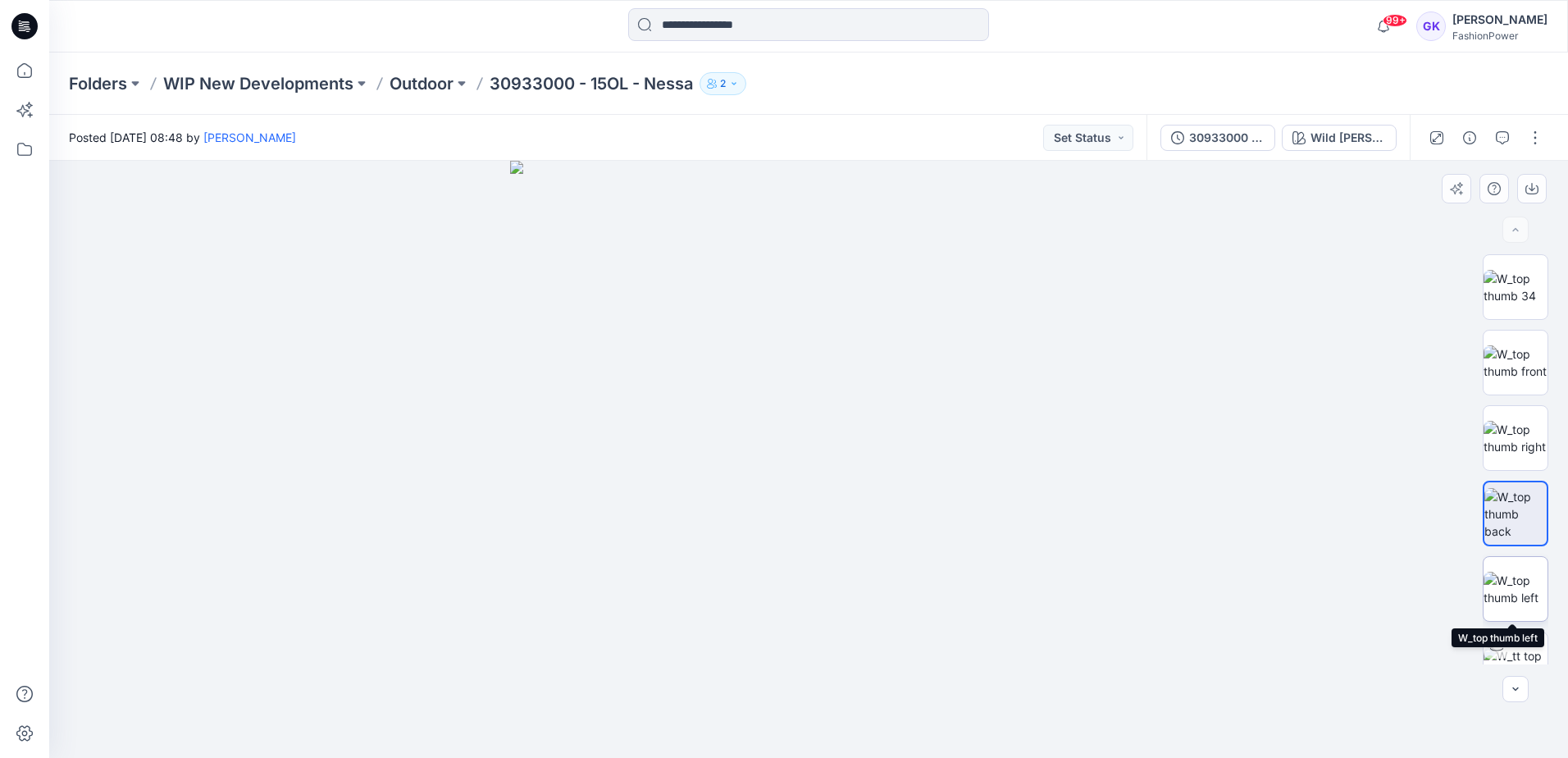
click at [1520, 579] on img at bounding box center [1516, 589] width 64 height 34
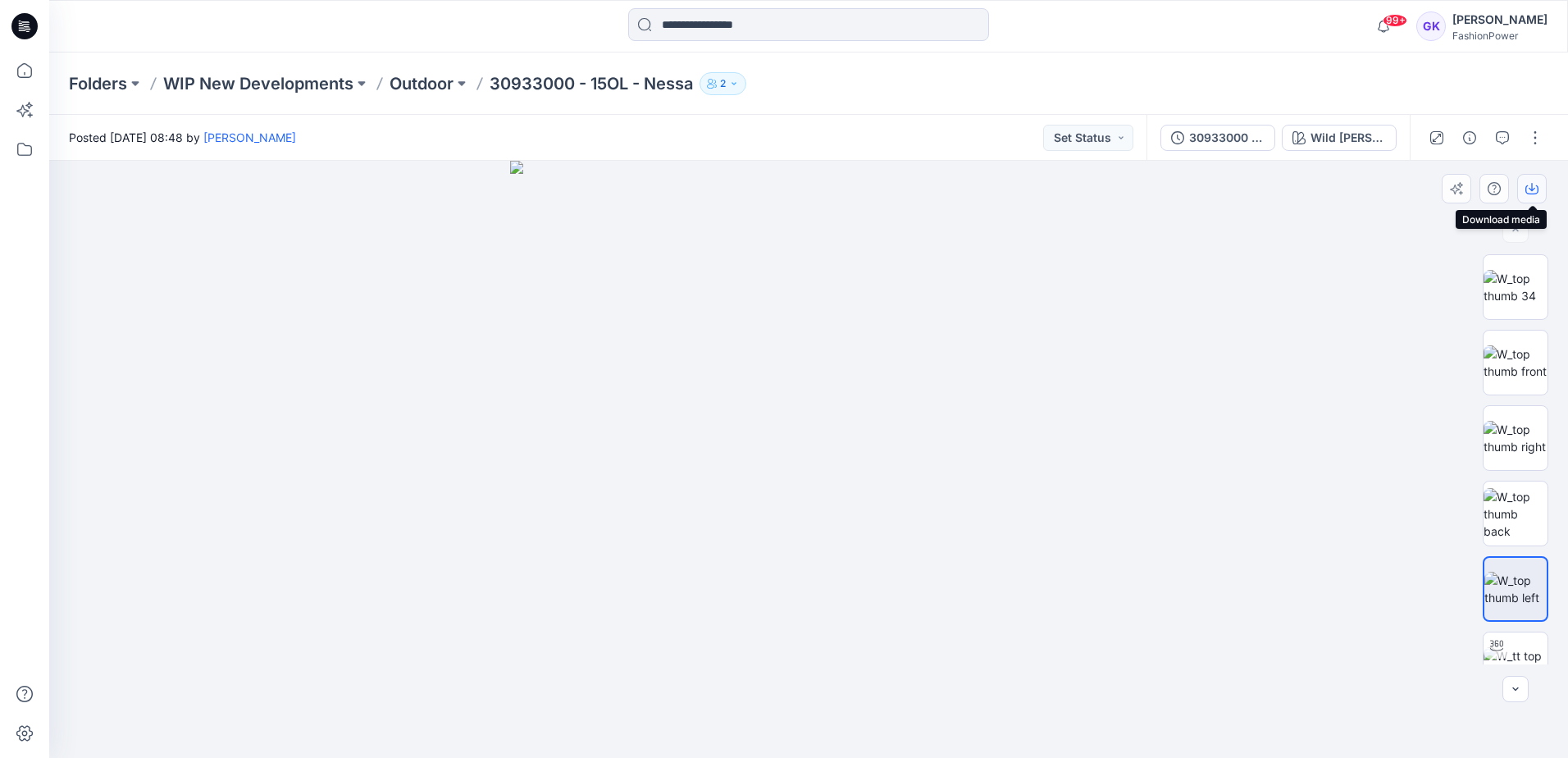
click at [1540, 190] on button "button" at bounding box center [1532, 189] width 29 height 29
click at [1075, 261] on img at bounding box center [809, 459] width 597 height 597
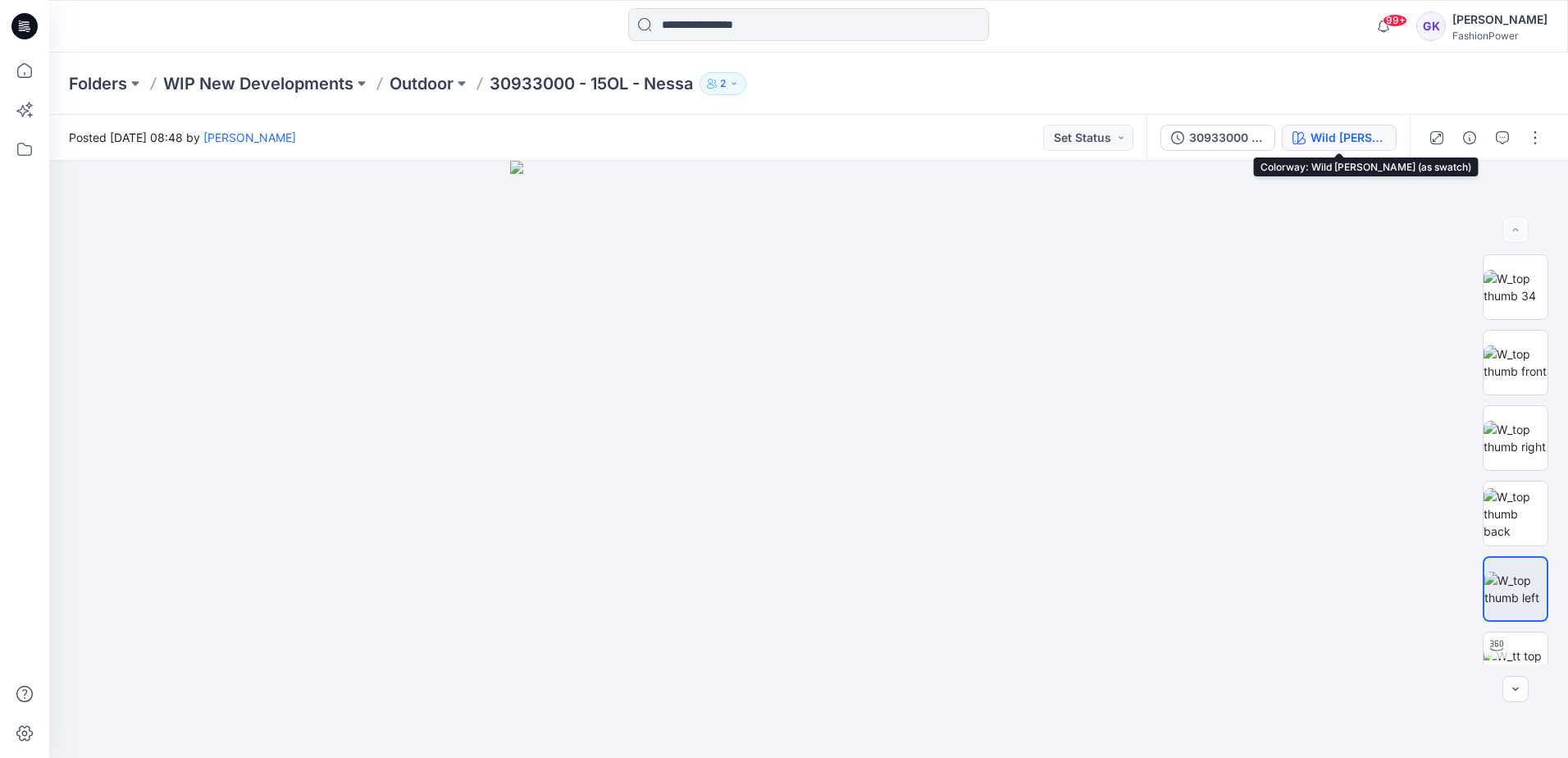
click at [1306, 134] on button "Wild Berry (as swatch)" at bounding box center [1339, 137] width 115 height 26
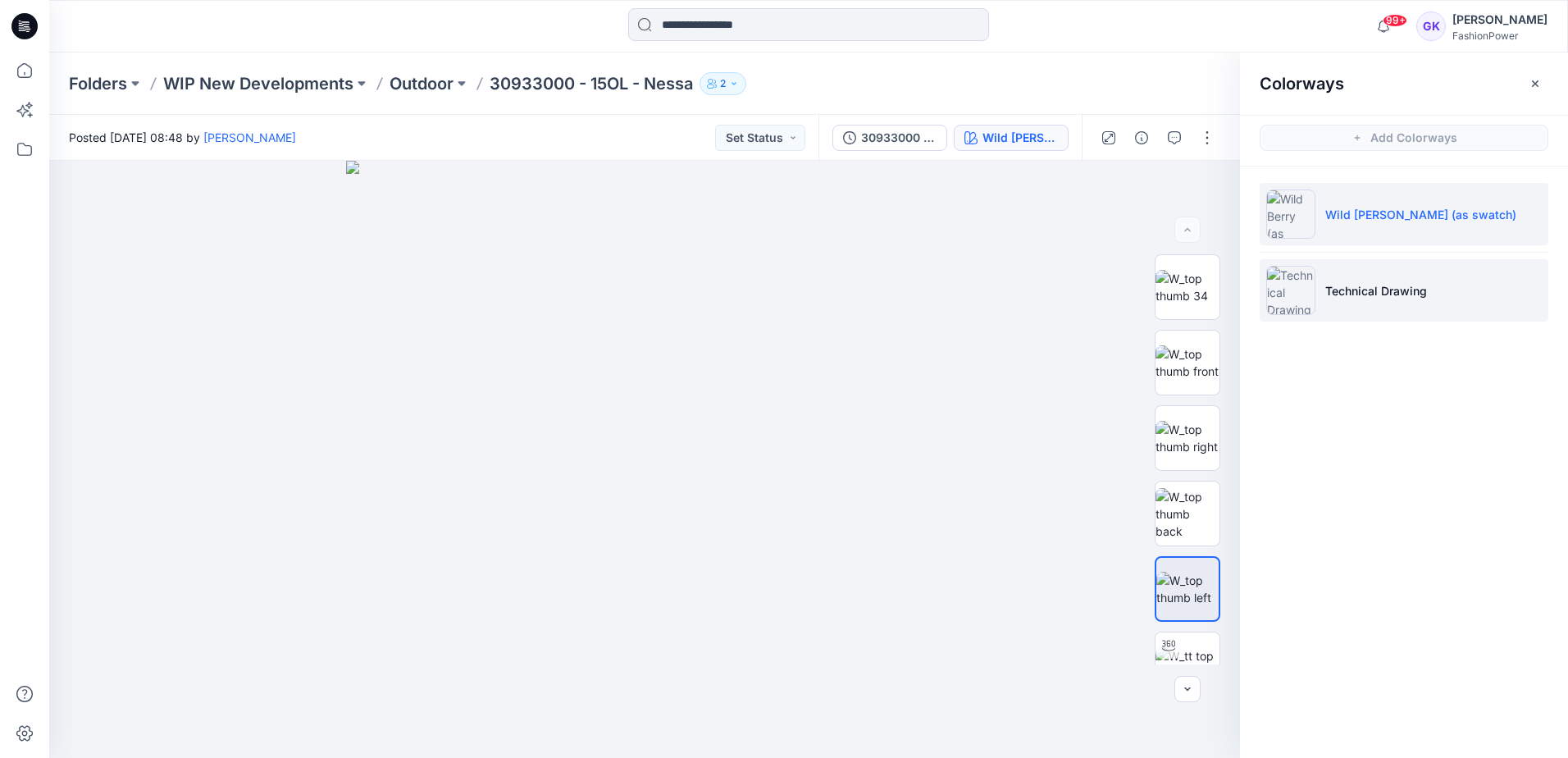
click at [1405, 275] on li "Technical Drawing" at bounding box center [1404, 290] width 289 height 62
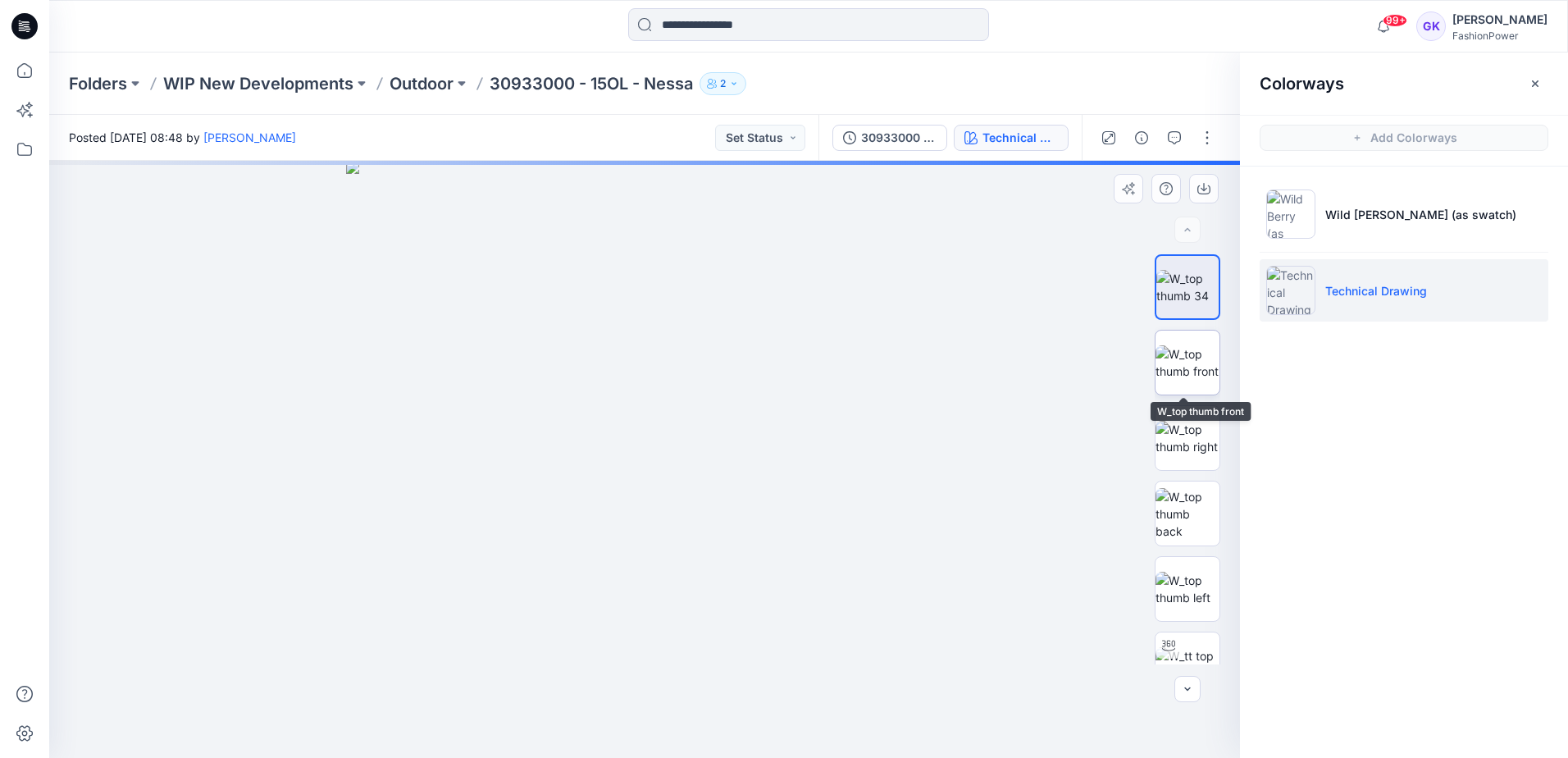
click at [1174, 370] on img at bounding box center [1188, 362] width 64 height 34
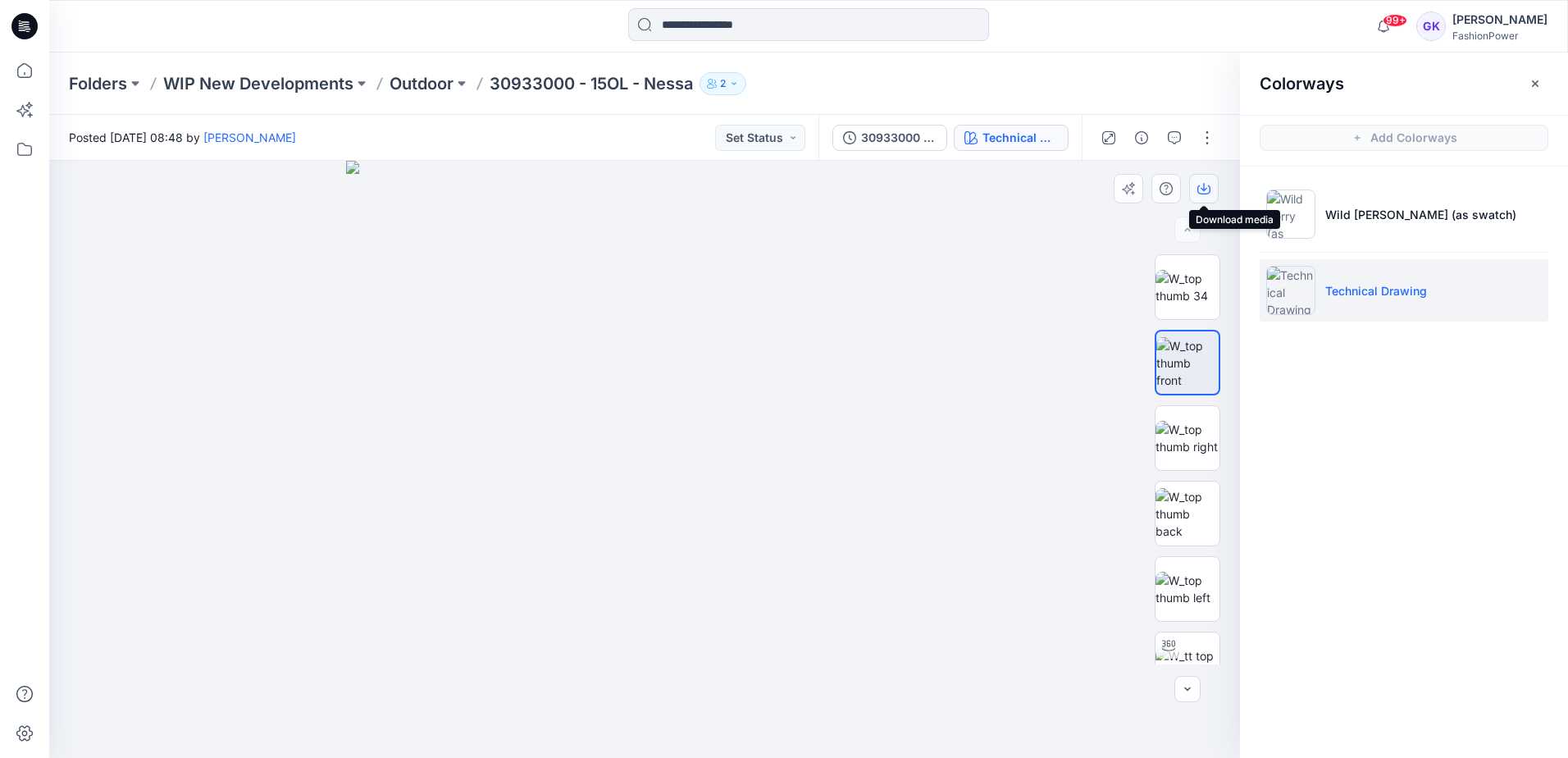
click at [1207, 187] on icon "button" at bounding box center [1203, 188] width 13 height 13
click at [1172, 514] on img at bounding box center [1188, 514] width 64 height 52
click at [1207, 190] on icon "button" at bounding box center [1203, 188] width 13 height 13
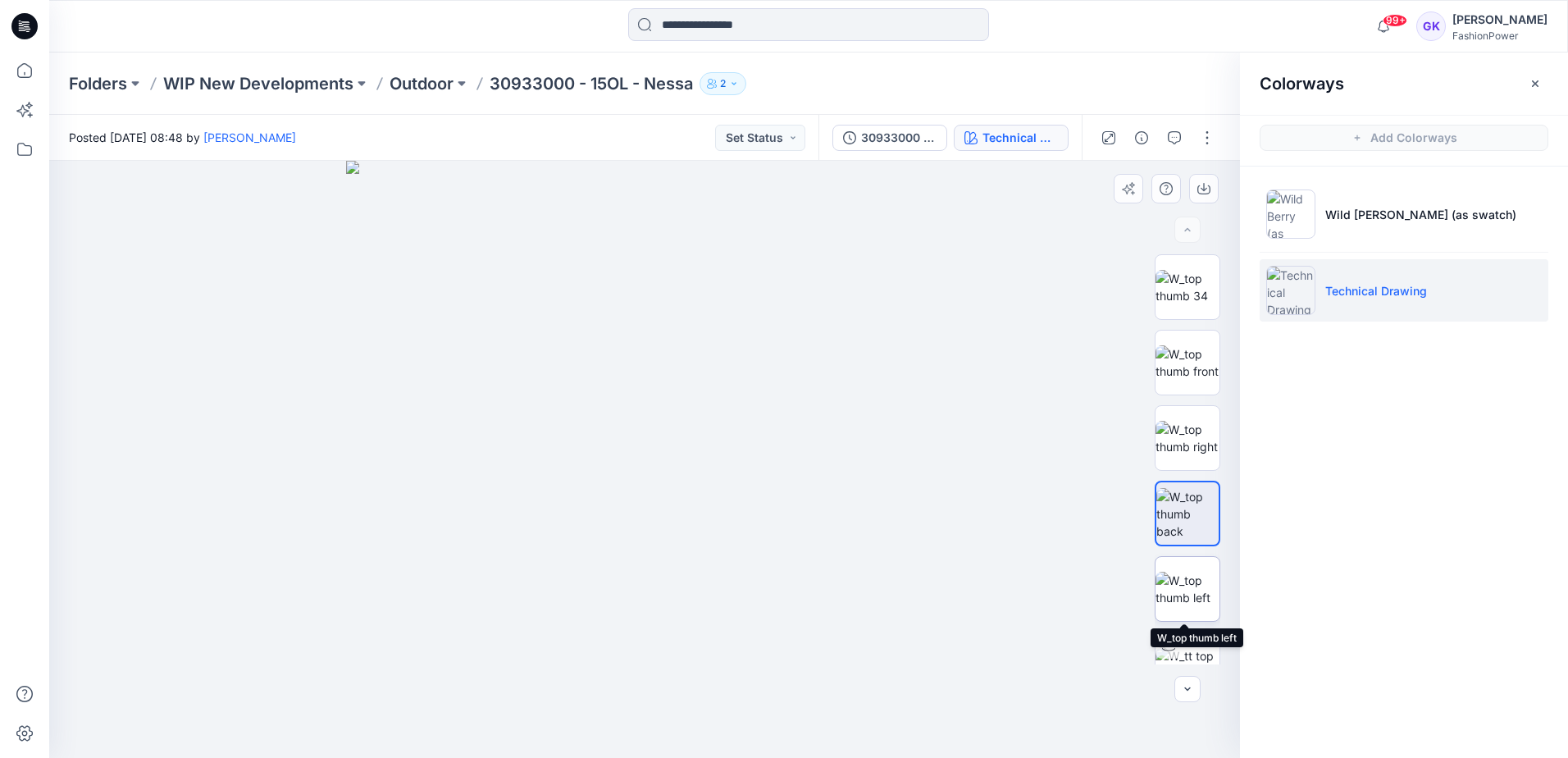
click at [1179, 597] on img at bounding box center [1188, 589] width 64 height 34
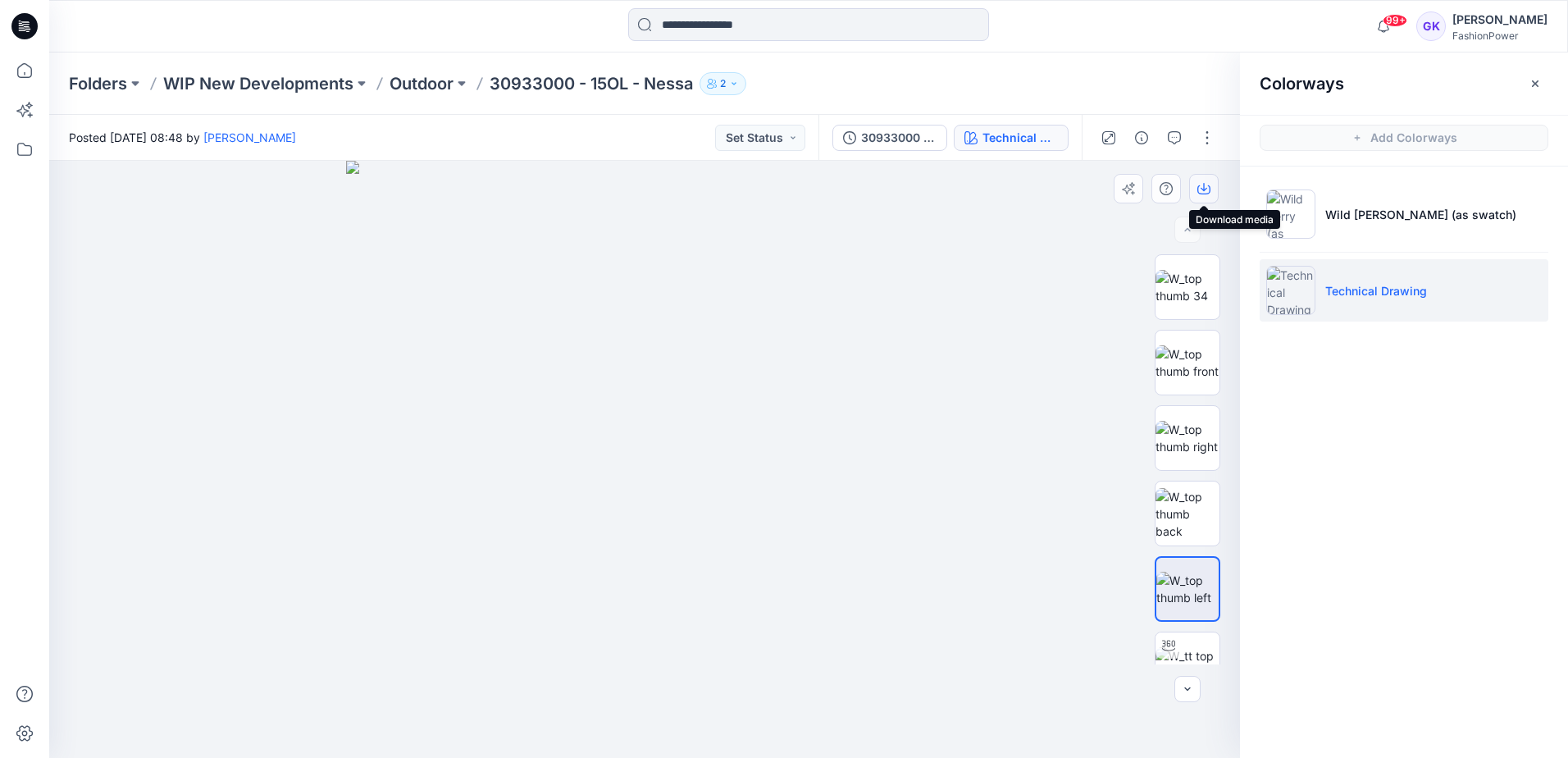
click at [1202, 192] on icon "button" at bounding box center [1203, 188] width 13 height 13
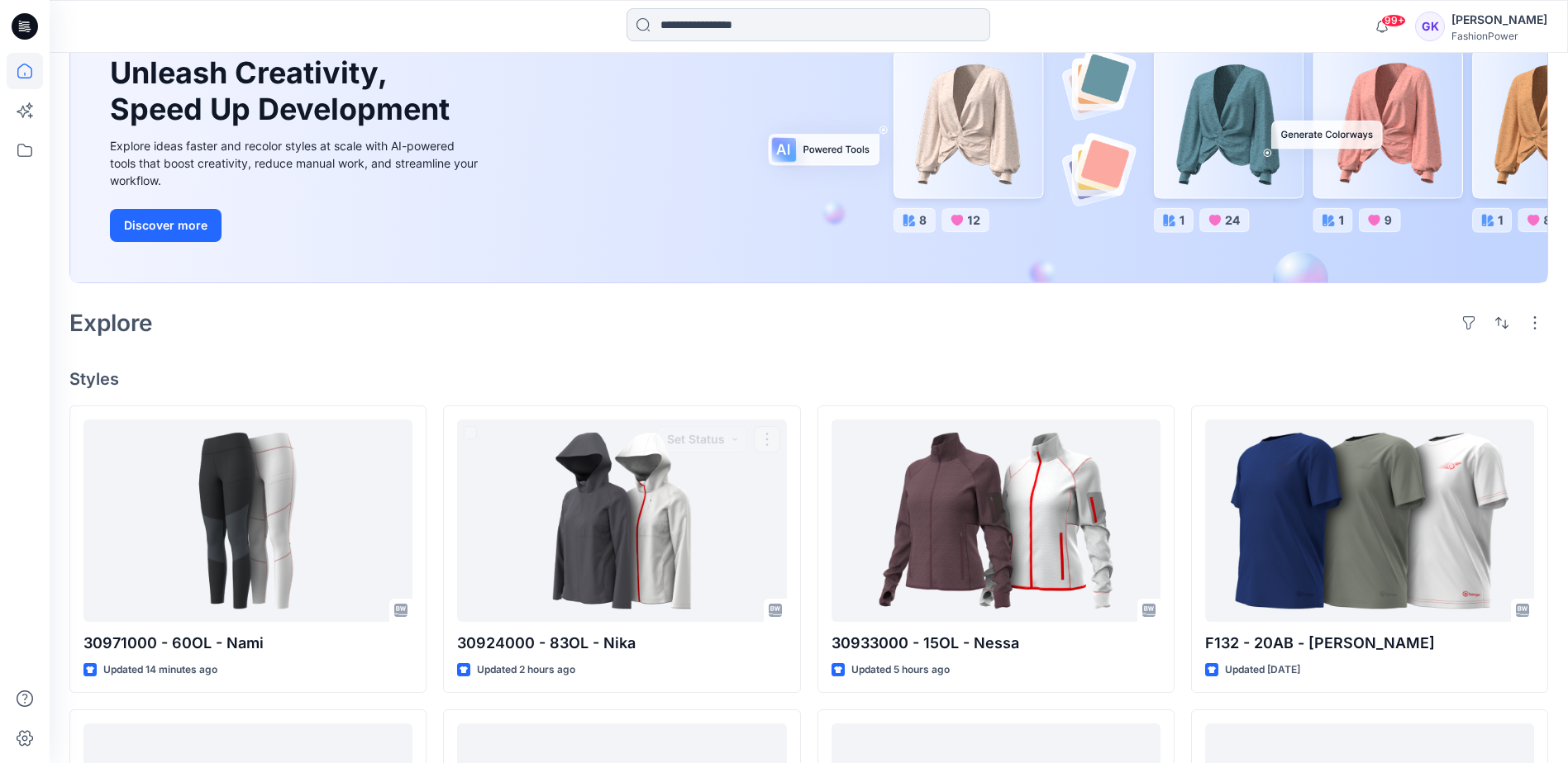
scroll to position [166, 0]
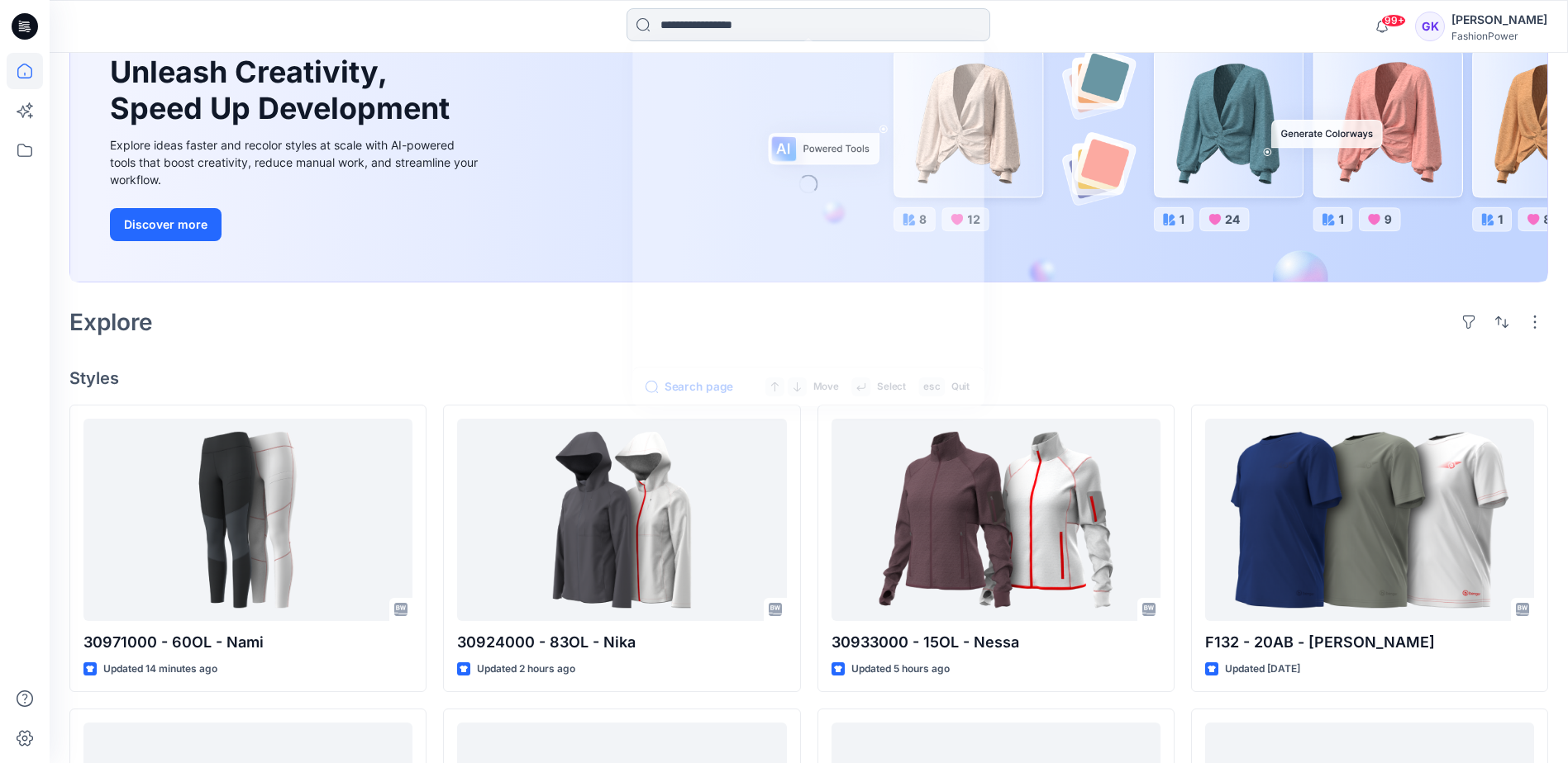
click at [781, 27] on input at bounding box center [808, 24] width 364 height 33
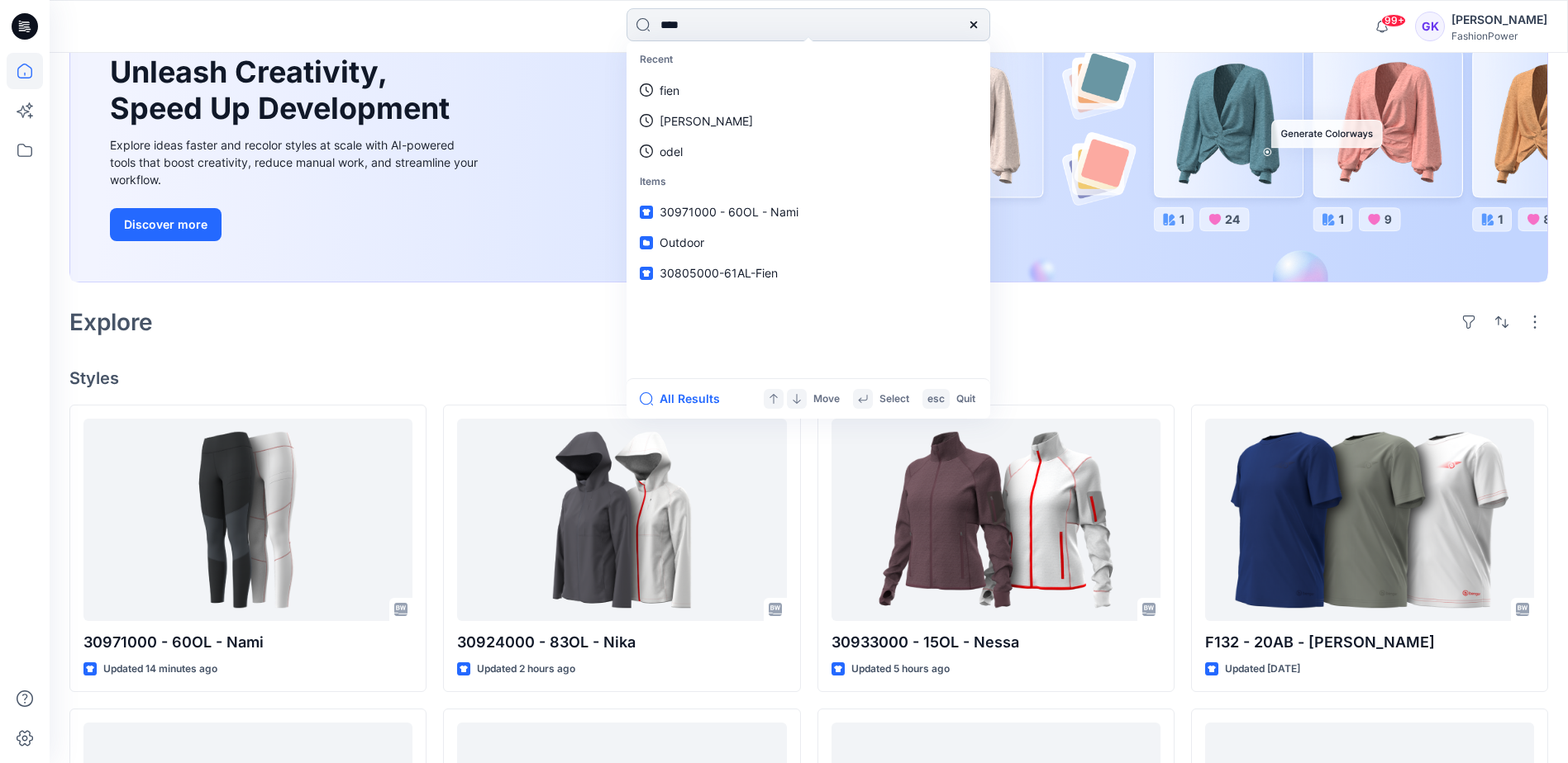
type input "*****"
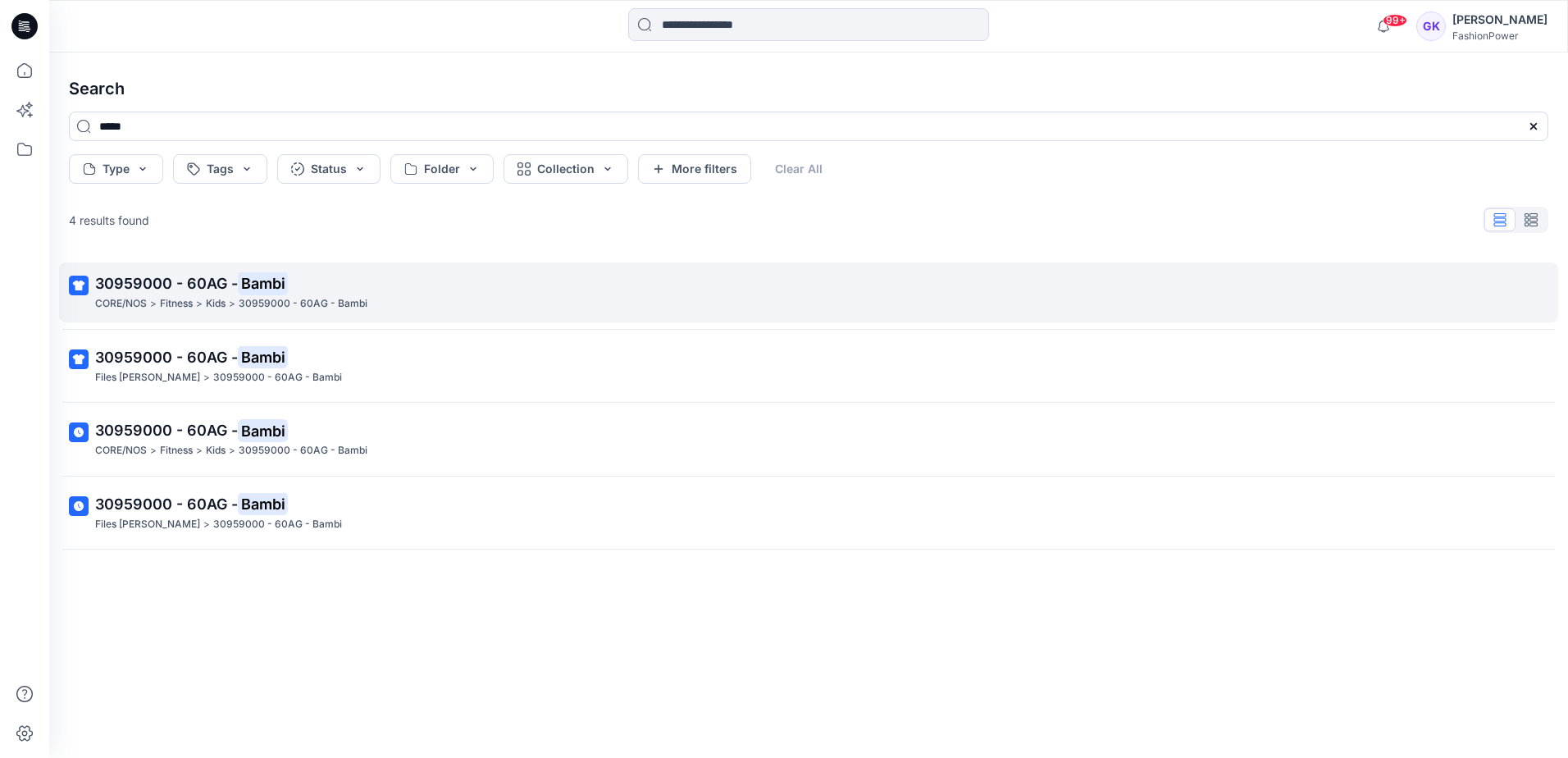
click at [192, 275] on span "30959000 - 60AG -" at bounding box center [166, 284] width 143 height 18
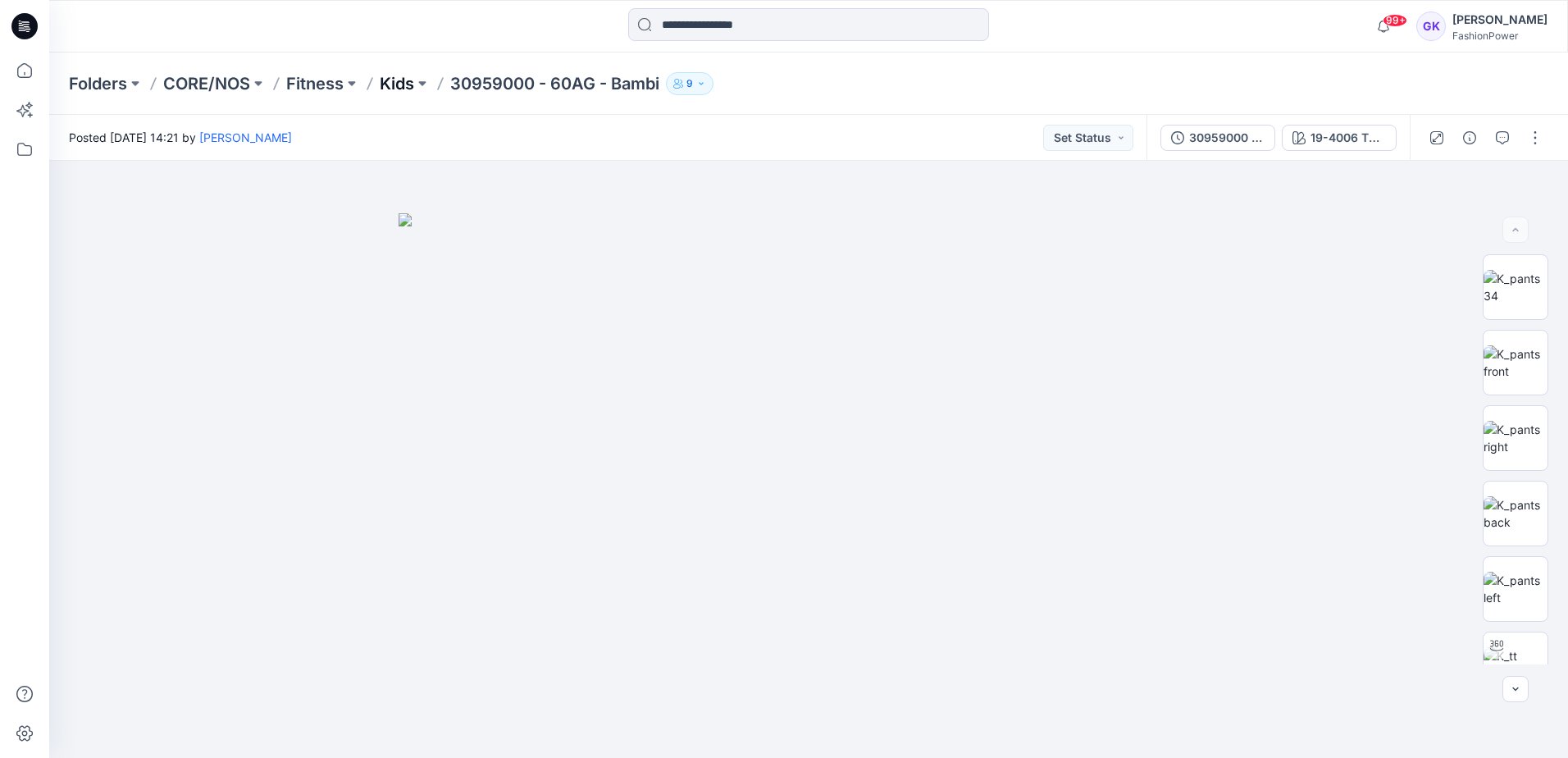
click at [401, 84] on p "Kids" at bounding box center [396, 84] width 34 height 23
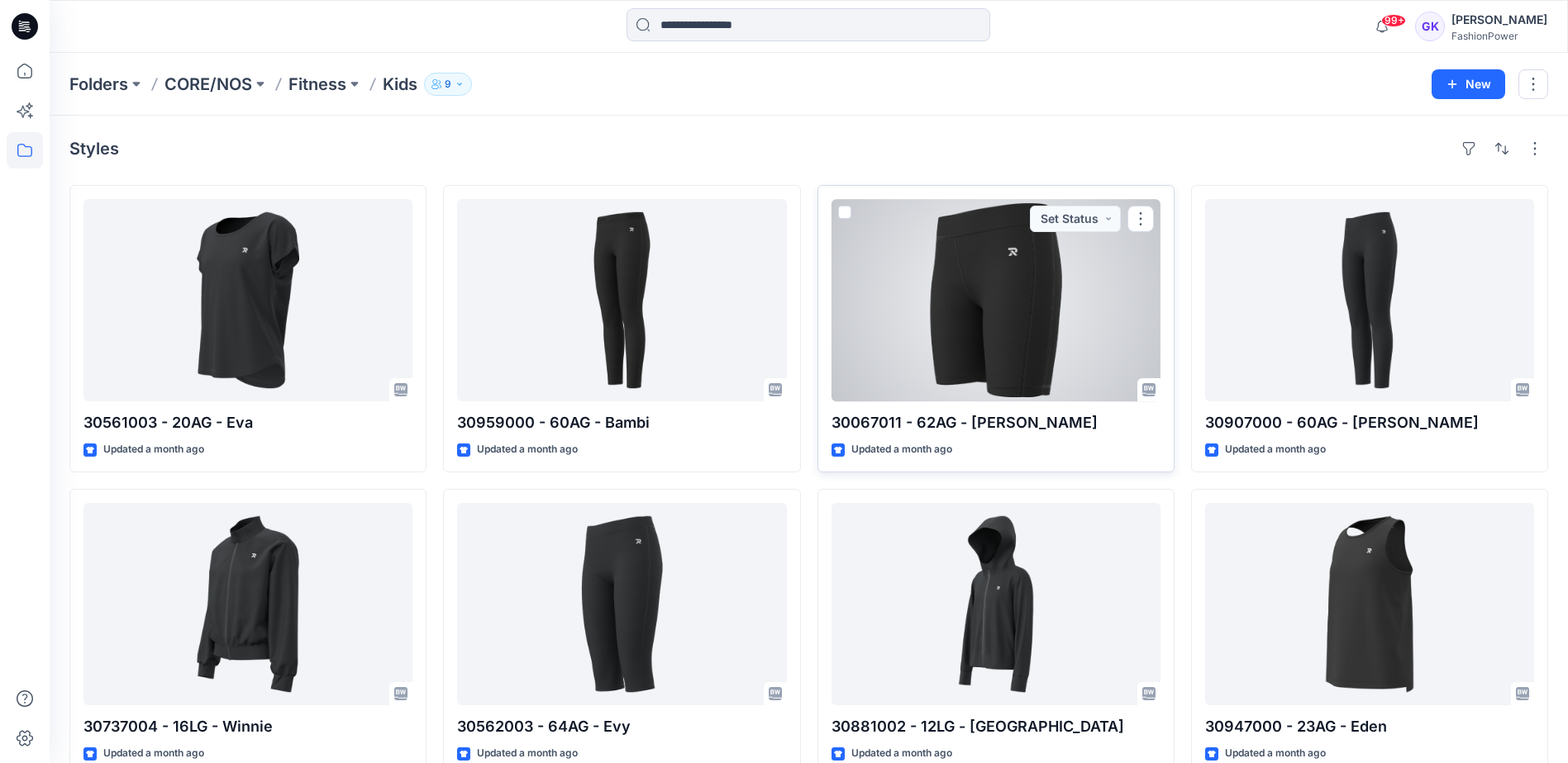
click at [1066, 329] on div at bounding box center [996, 300] width 329 height 203
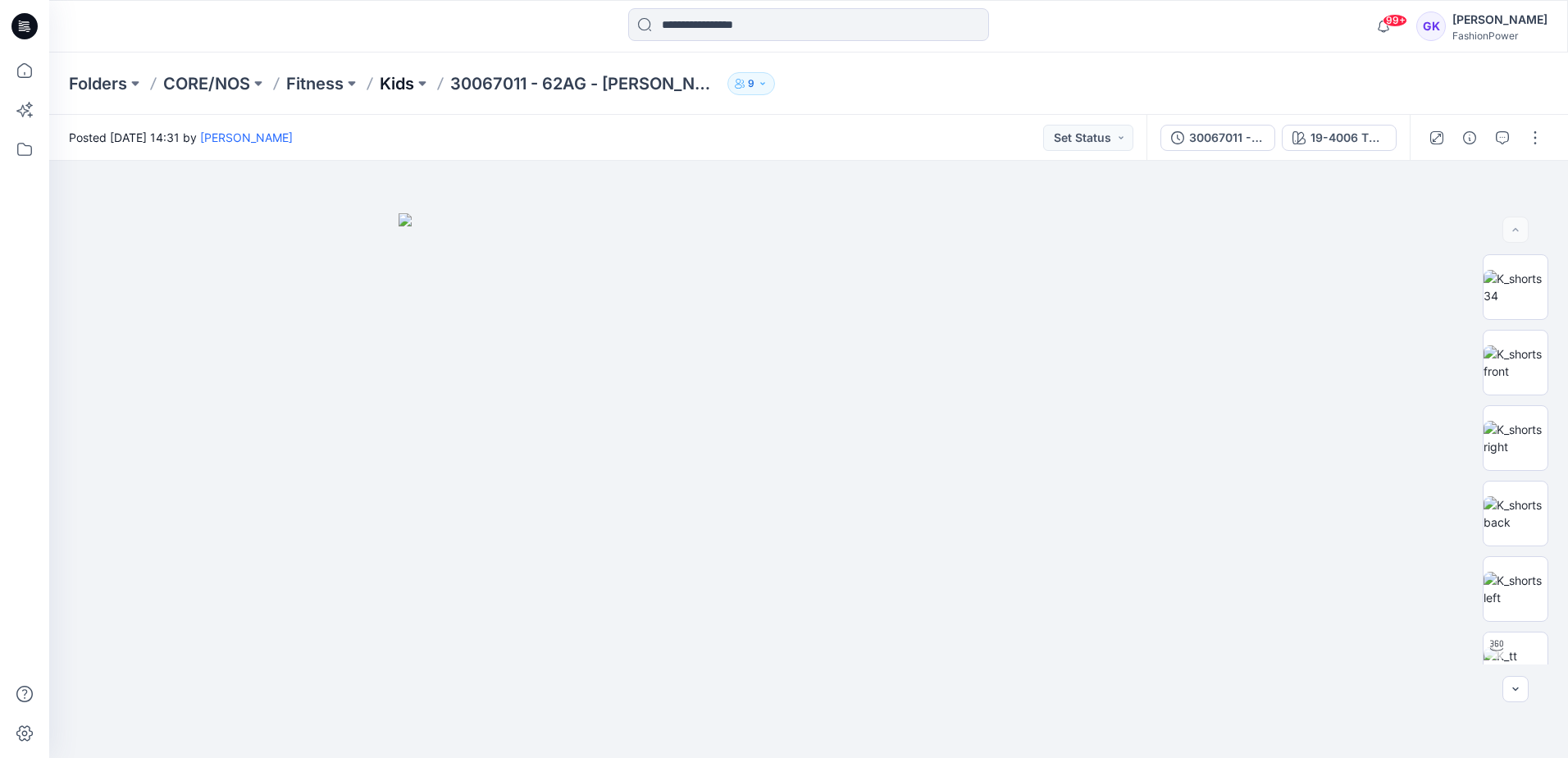
click at [395, 82] on p "Kids" at bounding box center [396, 84] width 34 height 23
